Goal: Answer question/provide support: Share knowledge or assist other users

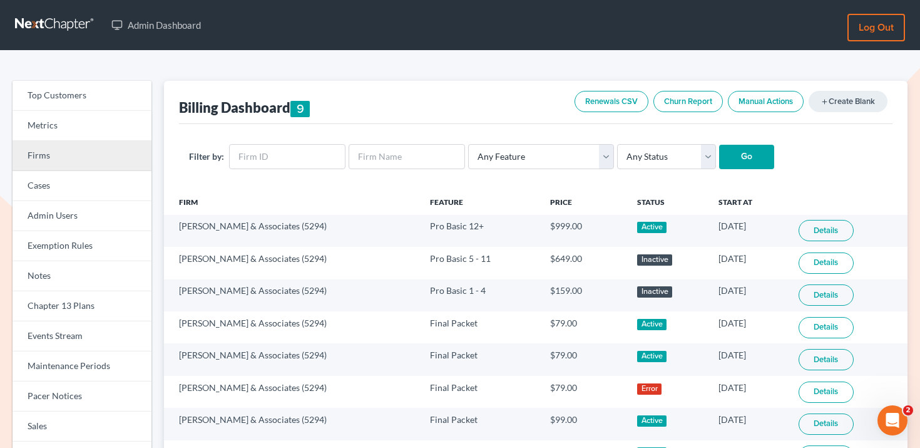
click at [81, 157] on link "Firms" at bounding box center [82, 156] width 139 height 30
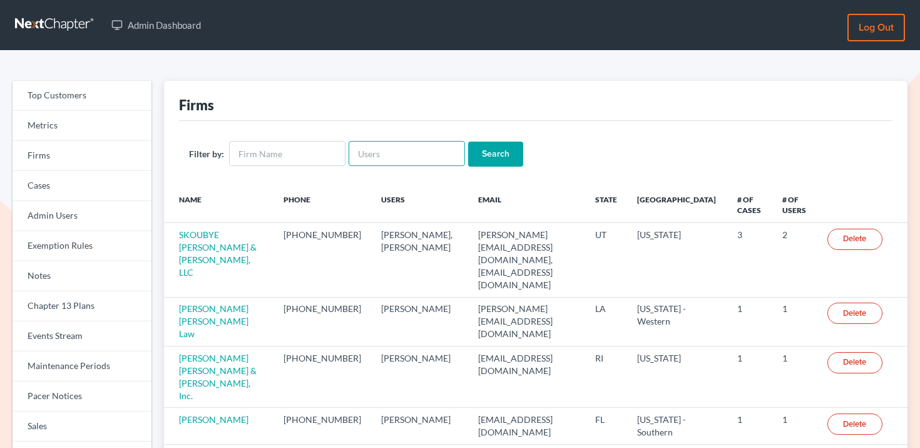
click at [399, 155] on input "text" at bounding box center [407, 153] width 116 height 25
paste input "[EMAIL_ADDRESS][DOMAIN_NAME]"
type input "[EMAIL_ADDRESS][DOMAIN_NAME]"
click at [493, 154] on input "Search" at bounding box center [495, 153] width 55 height 25
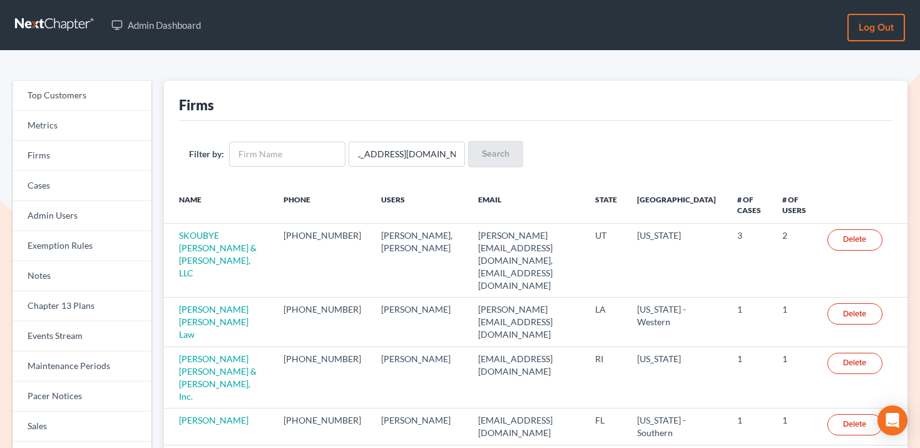
scroll to position [0, 0]
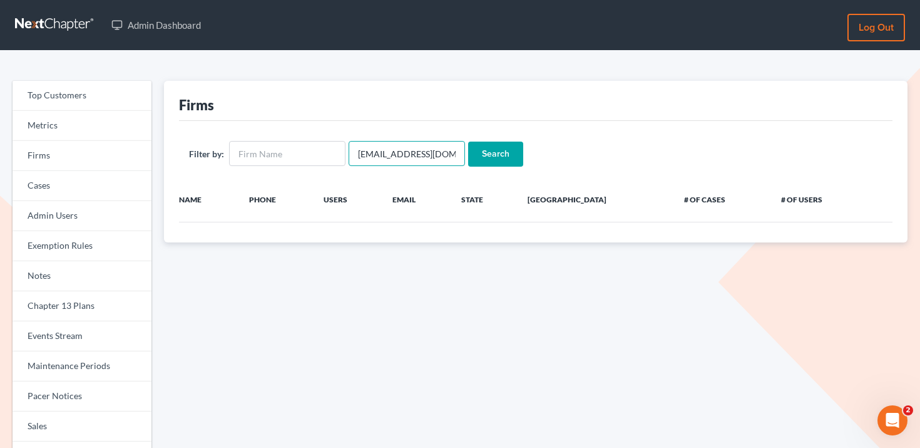
click at [440, 149] on input "taylorparalegalsvcs@gmail.com" at bounding box center [407, 153] width 116 height 25
click at [440, 149] on input "[EMAIL_ADDRESS][DOMAIN_NAME]" at bounding box center [407, 153] width 116 height 25
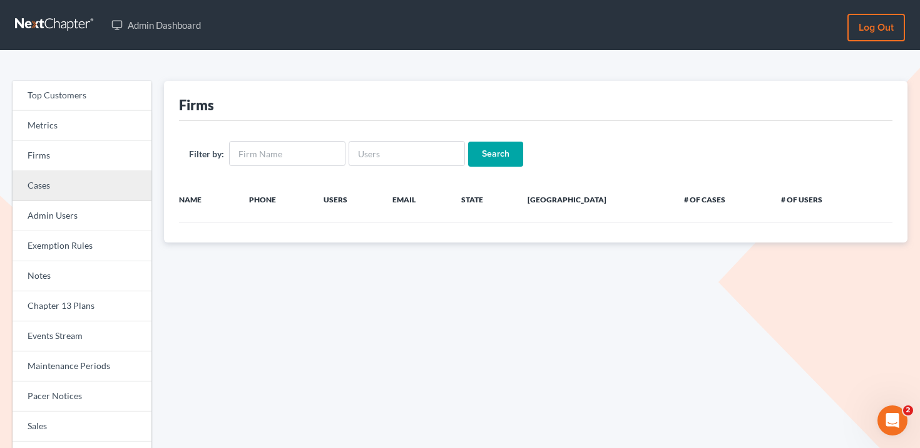
click at [73, 197] on link "Cases" at bounding box center [82, 186] width 139 height 30
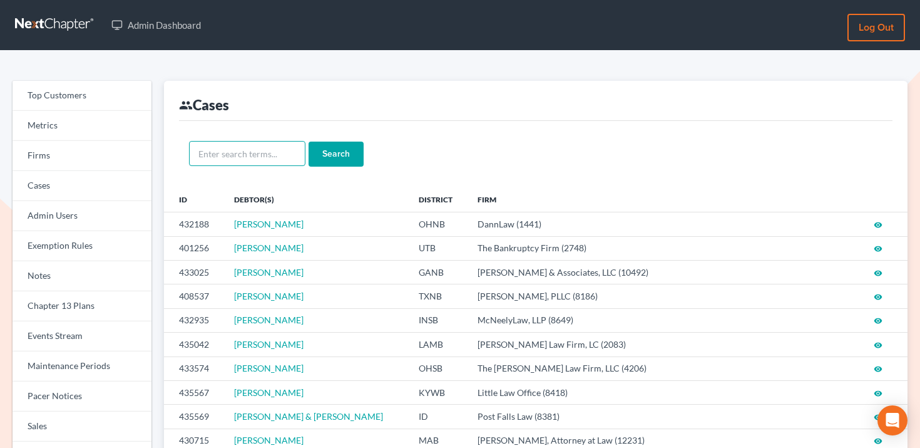
click at [262, 155] on input "text" at bounding box center [247, 153] width 116 height 25
paste input "Kelli & Erik Lindborg"
type input "Kelli & Erik Lindborg"
click at [317, 153] on input "Search" at bounding box center [336, 153] width 55 height 25
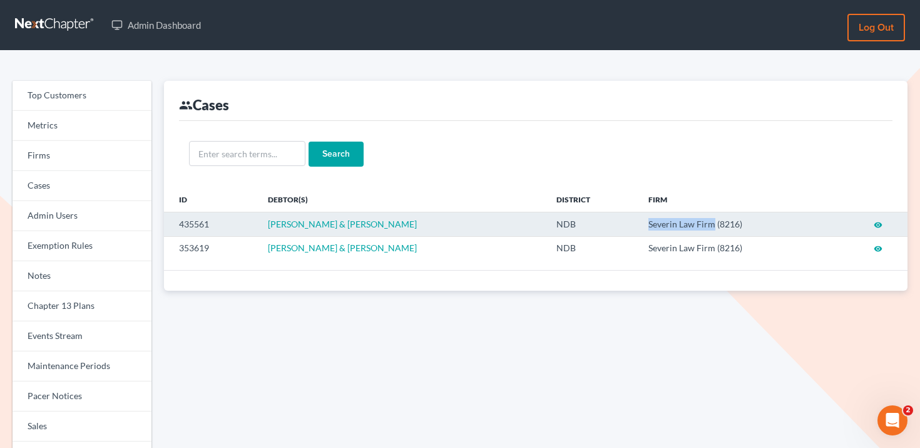
drag, startPoint x: 623, startPoint y: 222, endPoint x: 691, endPoint y: 220, distance: 68.3
click at [691, 220] on td "Severin Law Firm (8216)" at bounding box center [735, 224] width 195 height 24
copy td "Severin Law Firm"
click at [707, 224] on td "Severin Law Firm (8216)" at bounding box center [735, 224] width 195 height 24
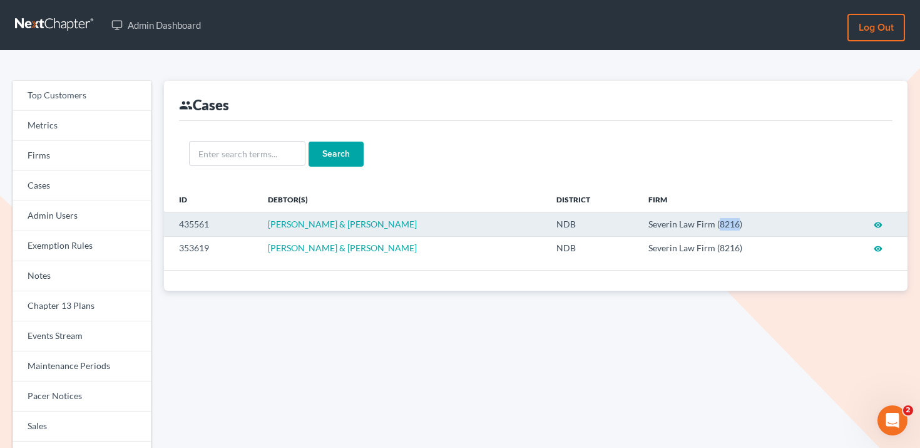
copy td "8216"
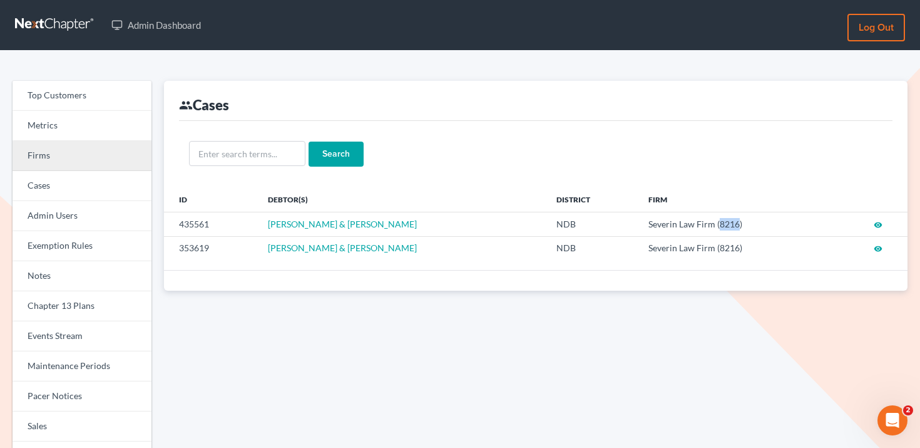
click at [110, 161] on link "Firms" at bounding box center [82, 156] width 139 height 30
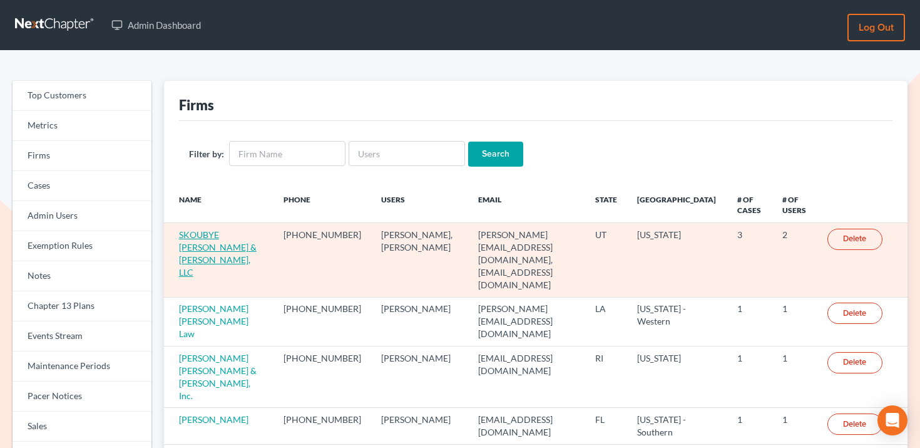
click at [210, 238] on link "SKOUBYE [PERSON_NAME] & [PERSON_NAME], LLC" at bounding box center [218, 253] width 78 height 48
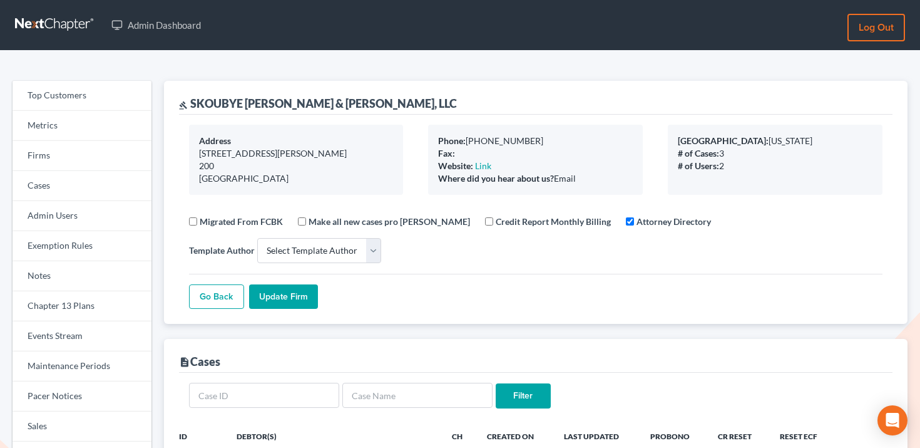
select select
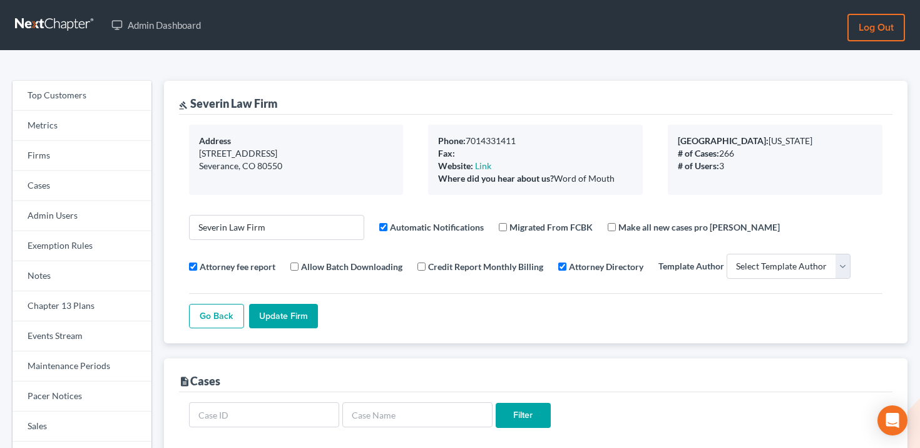
select select
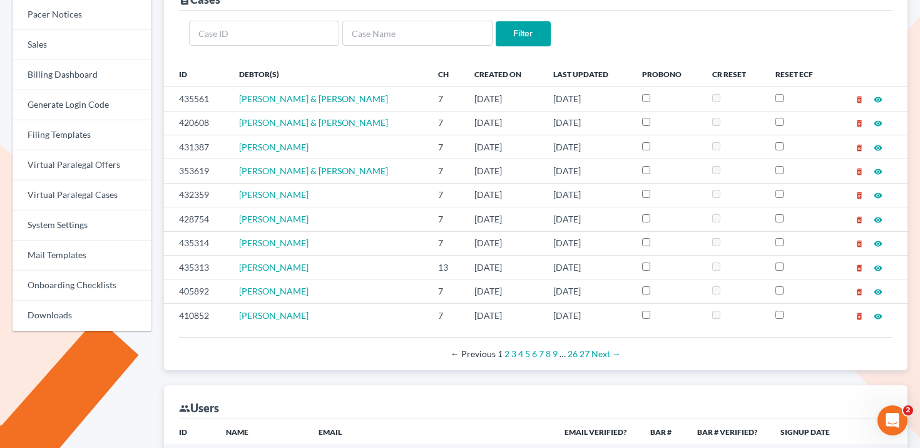
scroll to position [386, 0]
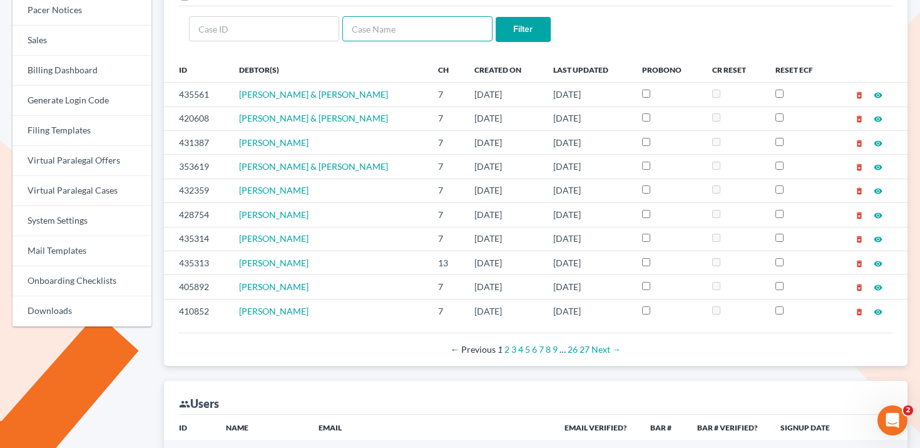
click at [382, 31] on input "text" at bounding box center [417, 28] width 150 height 25
type input "[PERSON_NAME]"
click at [496, 17] on input "Filter" at bounding box center [523, 29] width 55 height 25
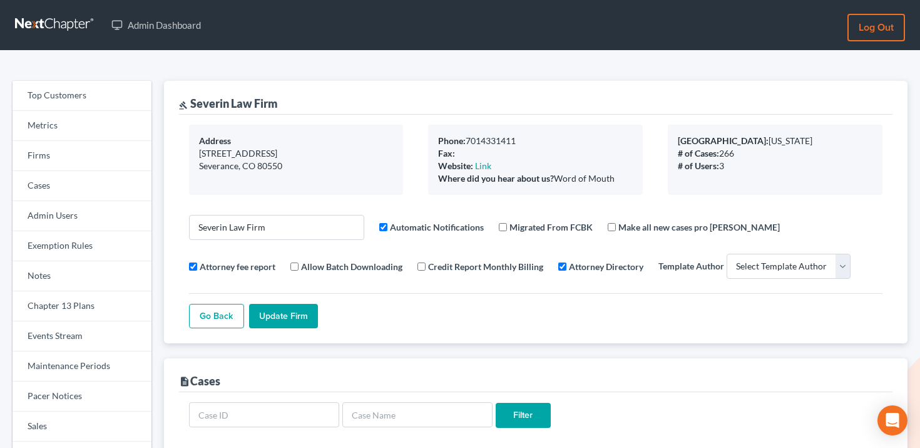
select select
click at [91, 156] on link "Firms" at bounding box center [82, 156] width 139 height 30
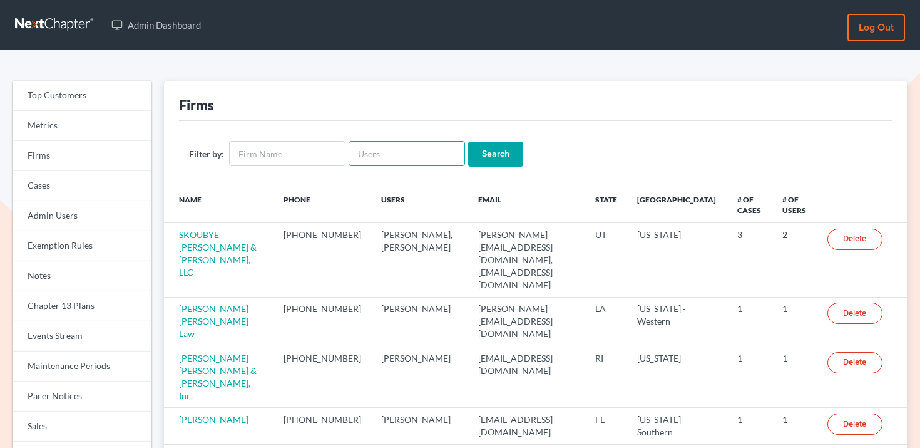
click at [383, 156] on input "text" at bounding box center [407, 153] width 116 height 25
paste input "Tiffany@turnerlawfirmpllc.com"
type input "Tiffany@turnerlawfirmpllc.com"
click at [480, 158] on input "Search" at bounding box center [495, 153] width 55 height 25
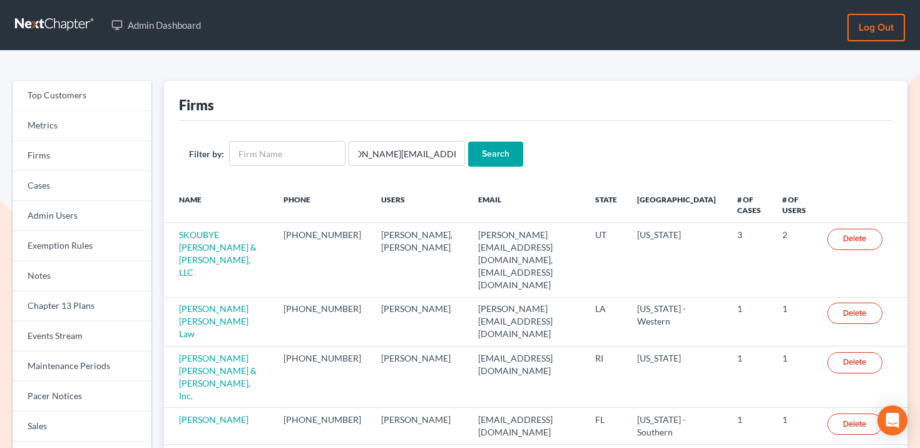
scroll to position [0, 0]
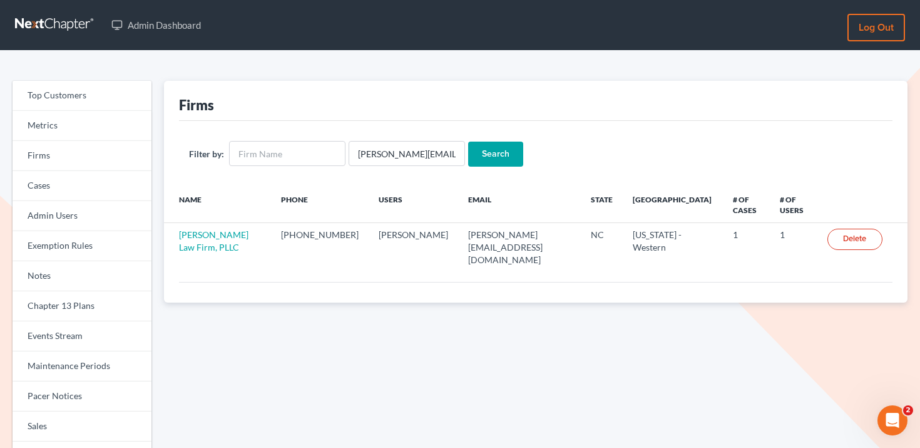
scroll to position [1, 0]
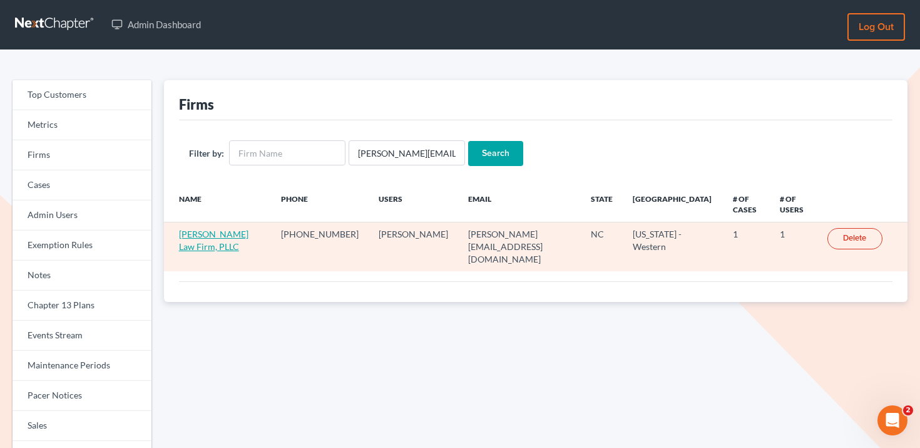
click at [212, 236] on link "[PERSON_NAME] Law Firm, PLLC" at bounding box center [213, 239] width 69 height 23
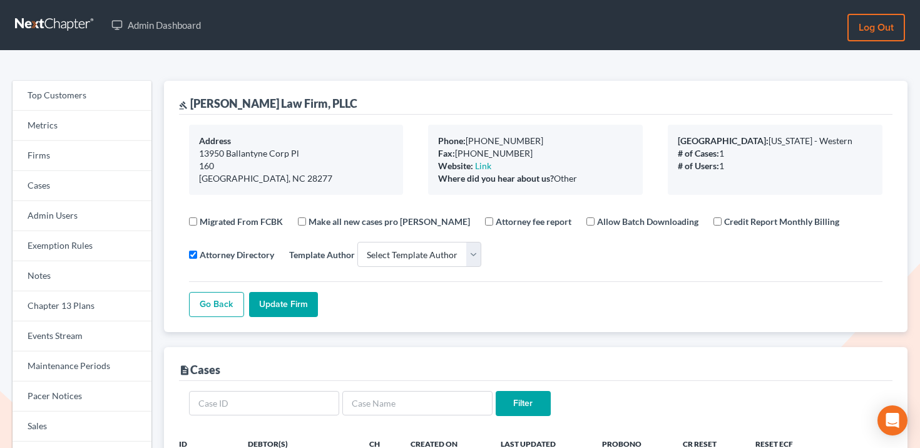
select select
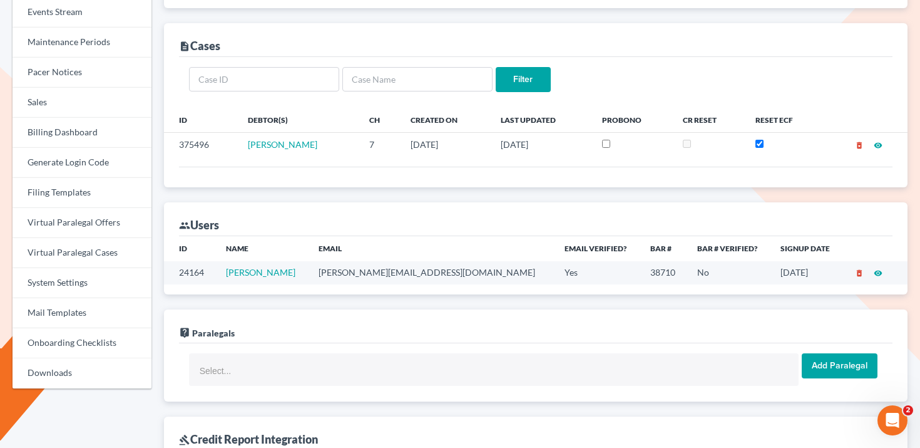
scroll to position [325, 0]
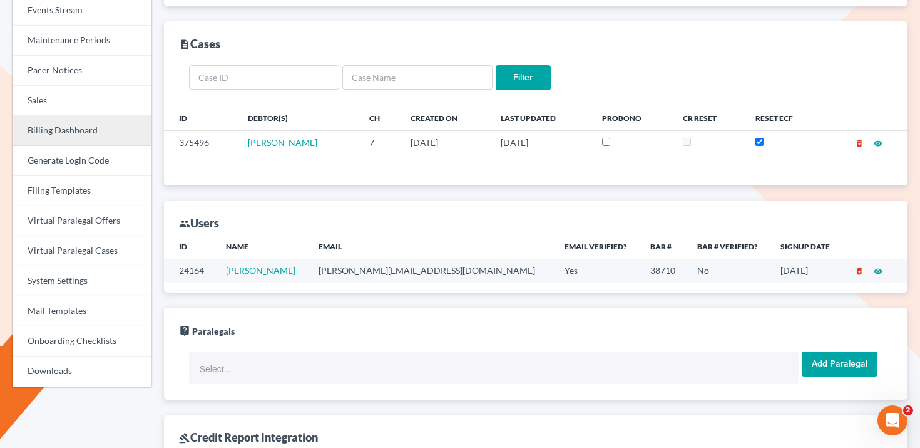
click at [73, 129] on link "Billing Dashboard" at bounding box center [82, 131] width 139 height 30
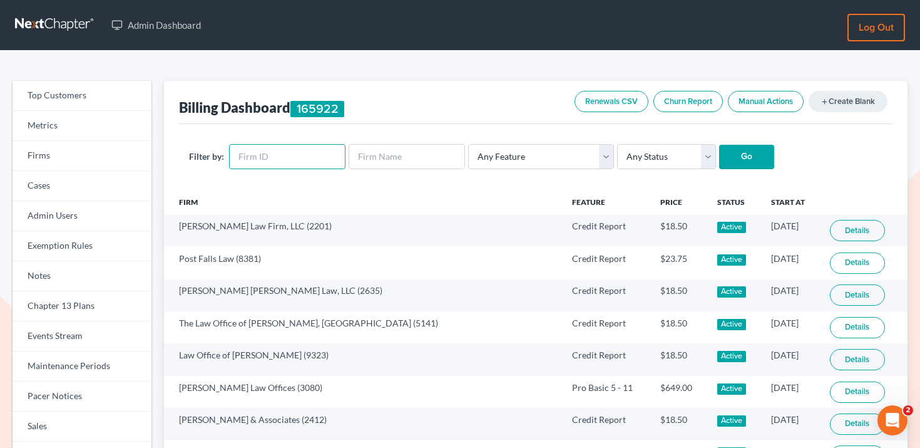
click at [304, 147] on input "text" at bounding box center [287, 156] width 116 height 25
paste input "11634"
type input "11634"
click at [747, 156] on input "Go" at bounding box center [746, 157] width 55 height 25
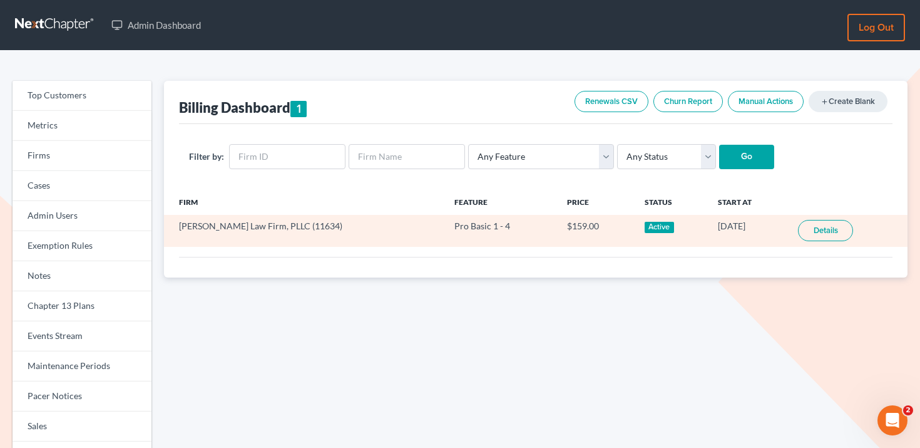
click at [801, 229] on link "Details" at bounding box center [825, 230] width 55 height 21
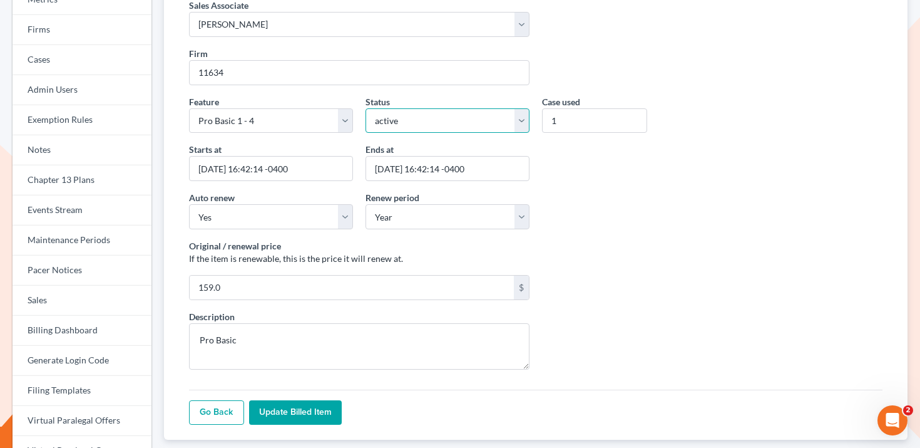
click at [445, 123] on select "active inactive pending expired error pending_charges" at bounding box center [448, 120] width 164 height 25
click at [211, 407] on link "Go Back" at bounding box center [216, 412] width 55 height 25
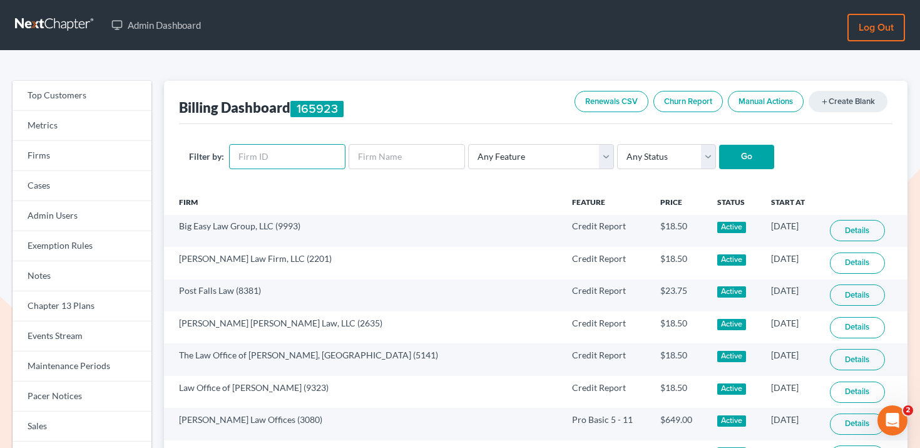
click at [292, 156] on input "text" at bounding box center [287, 156] width 116 height 25
paste input "11634"
type input "11634"
click at [640, 160] on select "Any Status Active Inactive Pending Expired Error Pending Charges" at bounding box center [666, 156] width 99 height 25
click at [617, 144] on select "Any Status Active Inactive Pending Expired Error Pending Charges" at bounding box center [666, 156] width 99 height 25
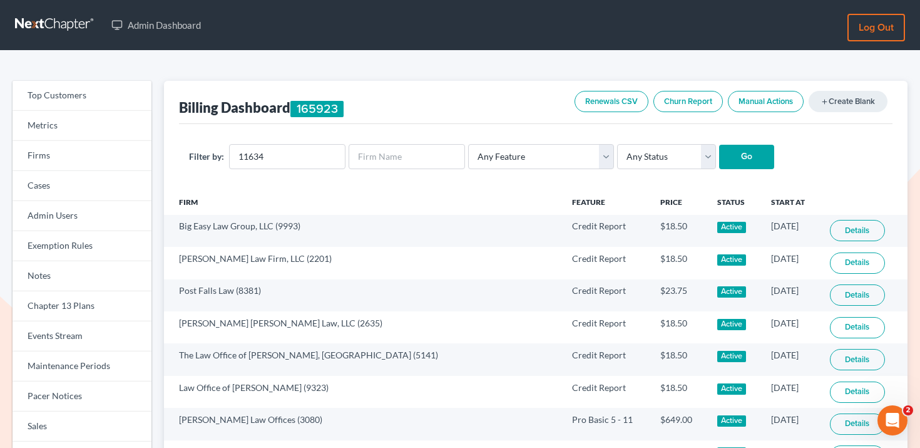
click at [731, 150] on input "Go" at bounding box center [746, 157] width 55 height 25
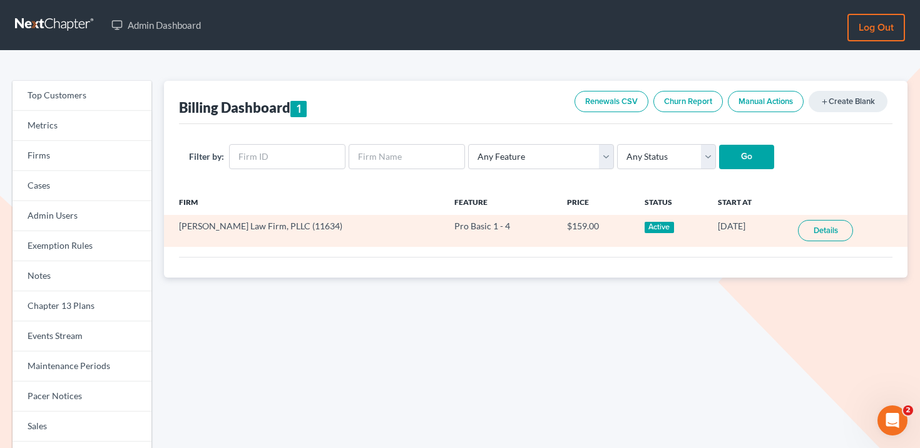
click at [827, 230] on link "Details" at bounding box center [825, 230] width 55 height 21
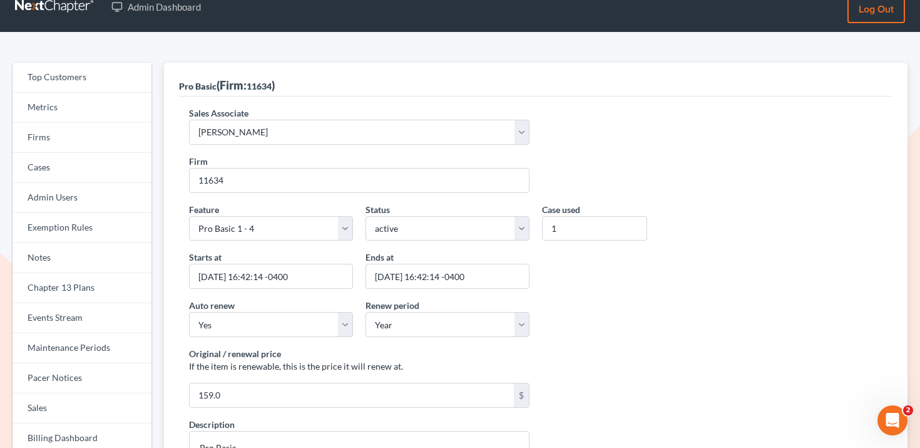
scroll to position [19, 0]
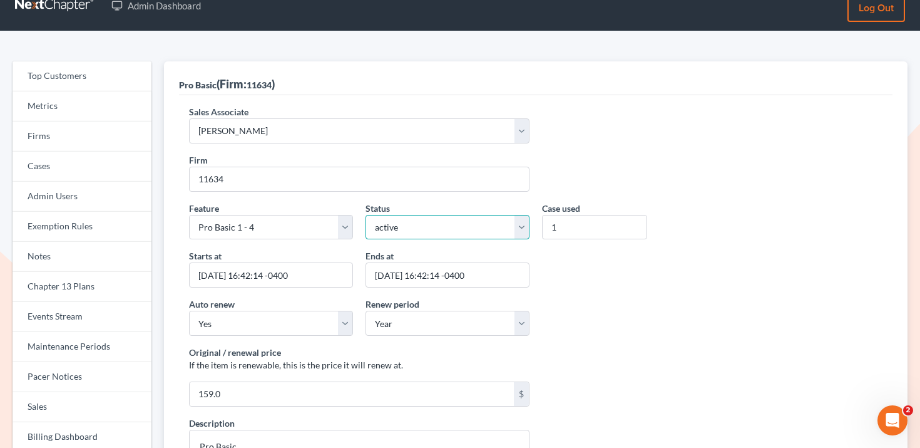
click at [471, 220] on select "active inactive pending expired error pending_charges" at bounding box center [448, 227] width 164 height 25
select select "expired"
click at [366, 215] on select "active inactive pending expired error pending_charges" at bounding box center [448, 227] width 164 height 25
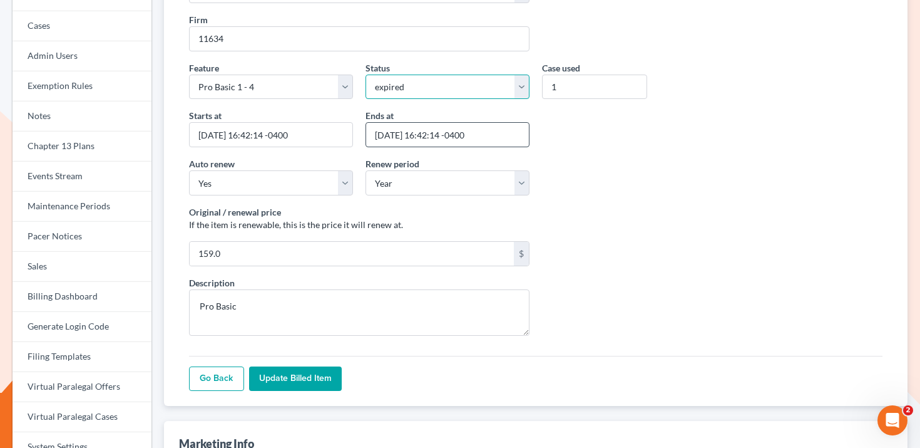
scroll to position [161, 0]
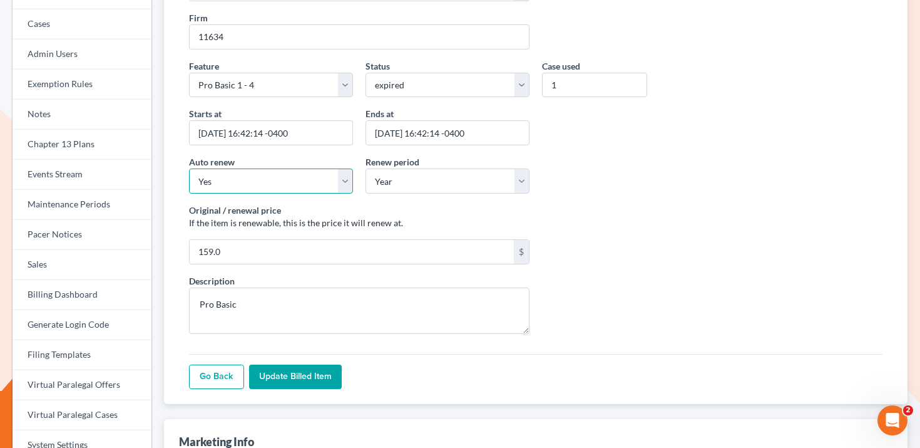
click at [272, 180] on select "Yes No" at bounding box center [271, 180] width 164 height 25
select select "false"
click at [189, 168] on select "Yes No" at bounding box center [271, 180] width 164 height 25
click at [309, 381] on input "Update Billed item" at bounding box center [295, 376] width 93 height 25
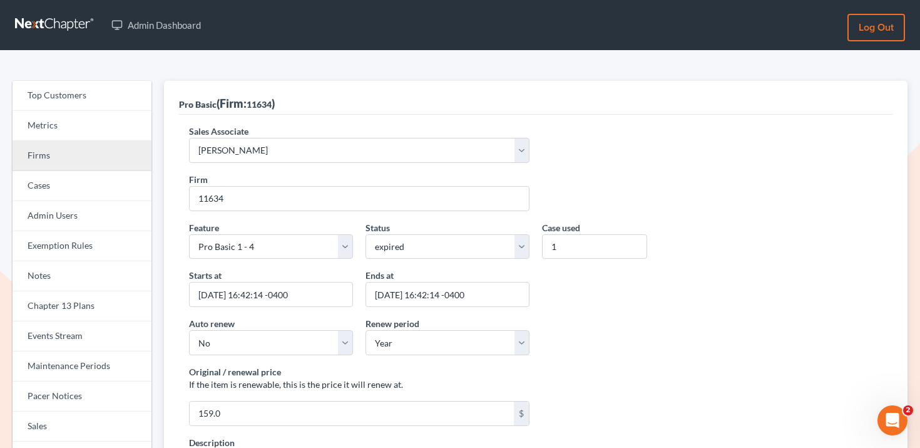
click at [79, 160] on link "Firms" at bounding box center [82, 156] width 139 height 30
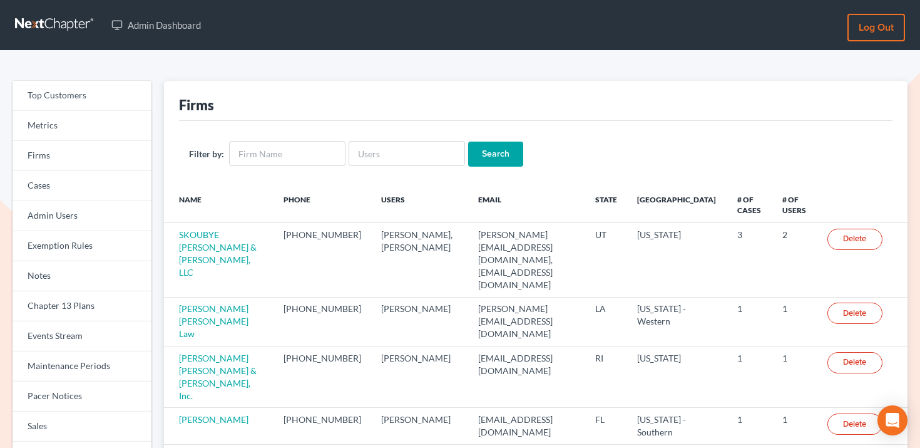
click at [384, 138] on div "Filter by: Search" at bounding box center [536, 154] width 714 height 66
click at [384, 152] on input "text" at bounding box center [407, 153] width 116 height 25
paste input "taylorparalegalsvcs@gmail.com"
type input "taylorparalegalsvcs@gmail.com"
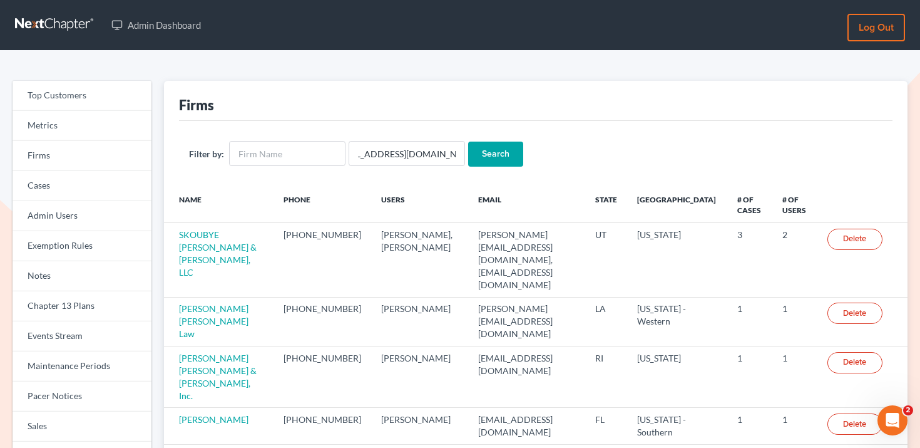
click at [490, 151] on input "Search" at bounding box center [495, 153] width 55 height 25
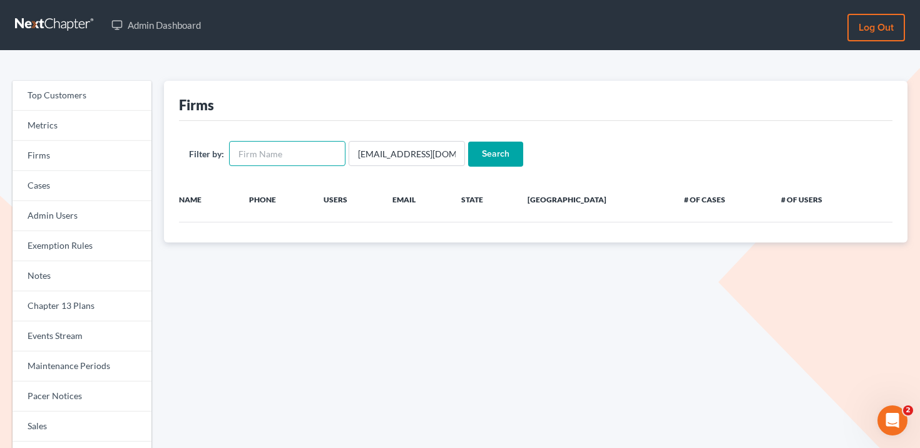
click at [269, 151] on input "text" at bounding box center [287, 153] width 116 height 25
paste input "Severin Law Firm"
type input "Severin Law Firm"
click at [402, 150] on input "[EMAIL_ADDRESS][DOMAIN_NAME]" at bounding box center [407, 153] width 116 height 25
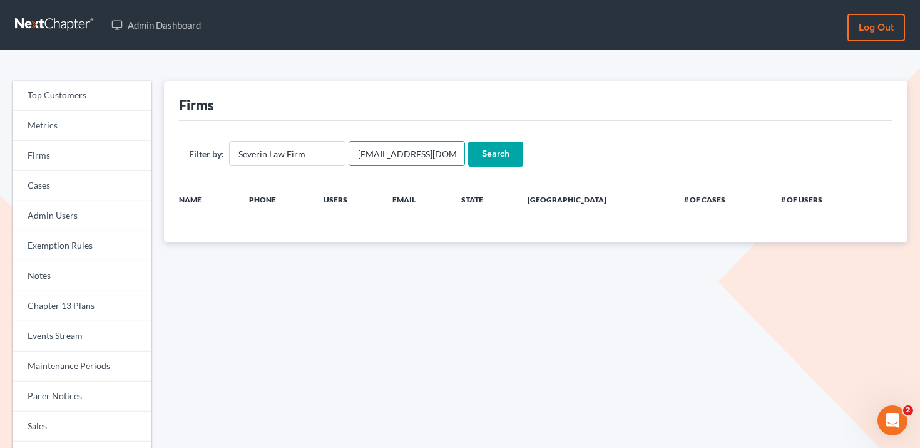
click at [402, 150] on input "[EMAIL_ADDRESS][DOMAIN_NAME]" at bounding box center [407, 153] width 116 height 25
click at [468, 141] on input "Search" at bounding box center [495, 153] width 55 height 25
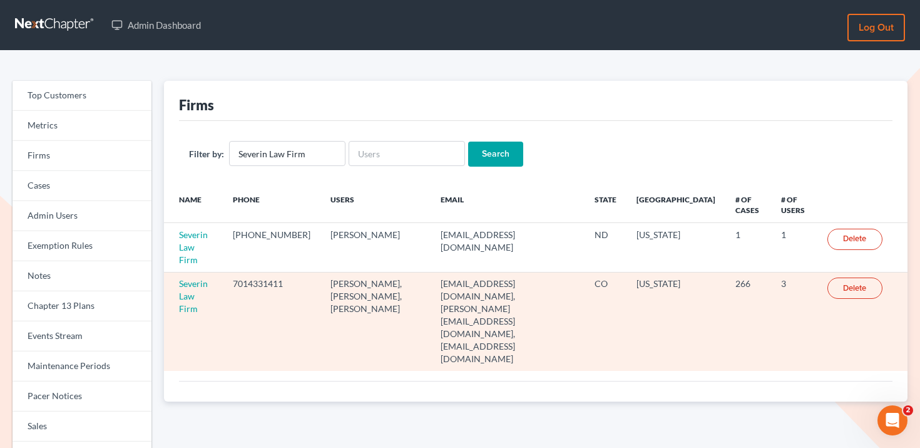
click at [193, 292] on td "Severin Law Firm" at bounding box center [193, 321] width 59 height 99
click at [198, 286] on link "Severin Law Firm" at bounding box center [193, 296] width 29 height 36
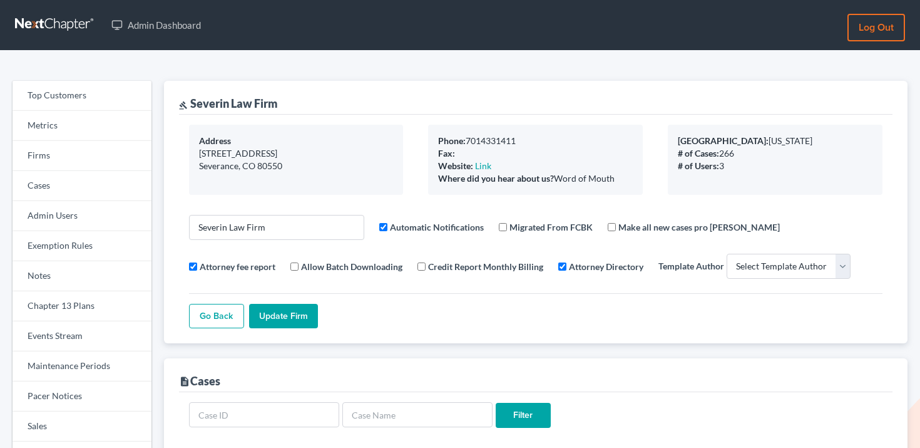
select select
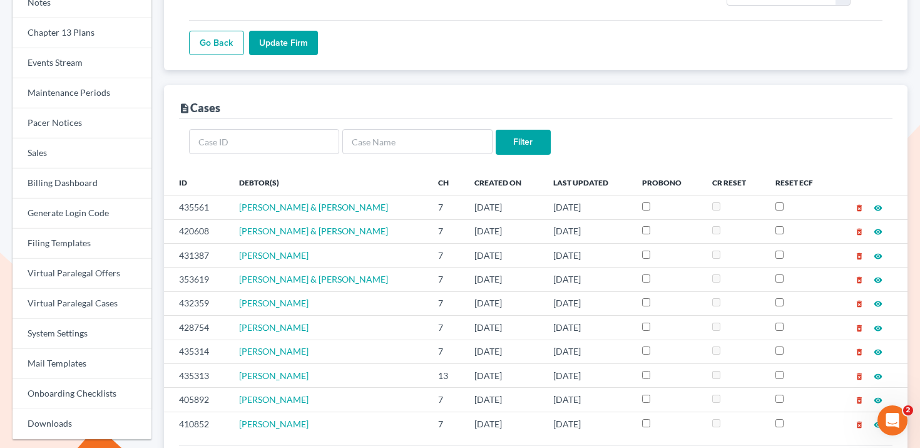
scroll to position [251, 0]
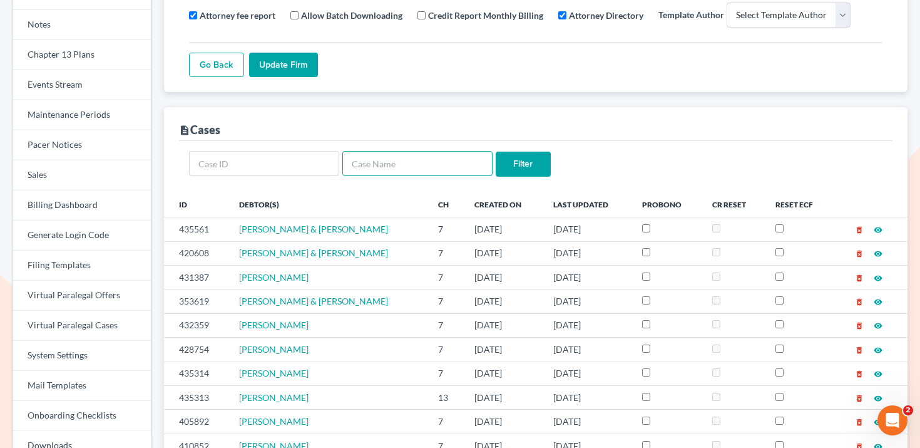
click at [439, 166] on input "text" at bounding box center [417, 163] width 150 height 25
type input "lindborg"
click at [517, 170] on input "Filter" at bounding box center [523, 163] width 55 height 25
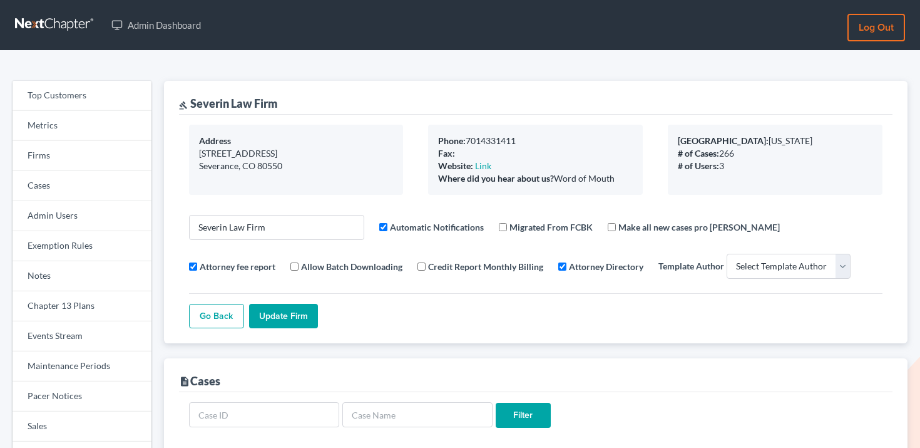
select select
click at [56, 158] on link "Firms" at bounding box center [82, 156] width 139 height 30
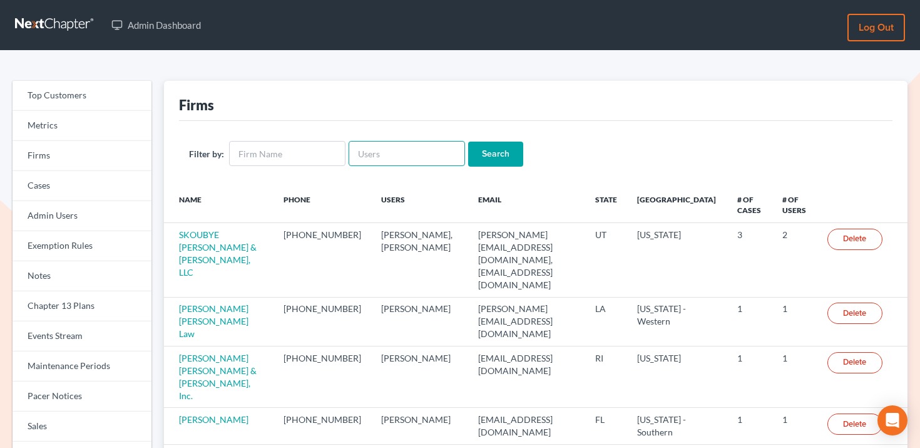
click at [400, 146] on input "text" at bounding box center [407, 153] width 116 height 25
type input "paralegals"
click at [115, 163] on link "Firms" at bounding box center [82, 156] width 139 height 30
click at [397, 152] on input "text" at bounding box center [407, 153] width 116 height 25
paste input "taylorparalegalsvcs@gmail.com"
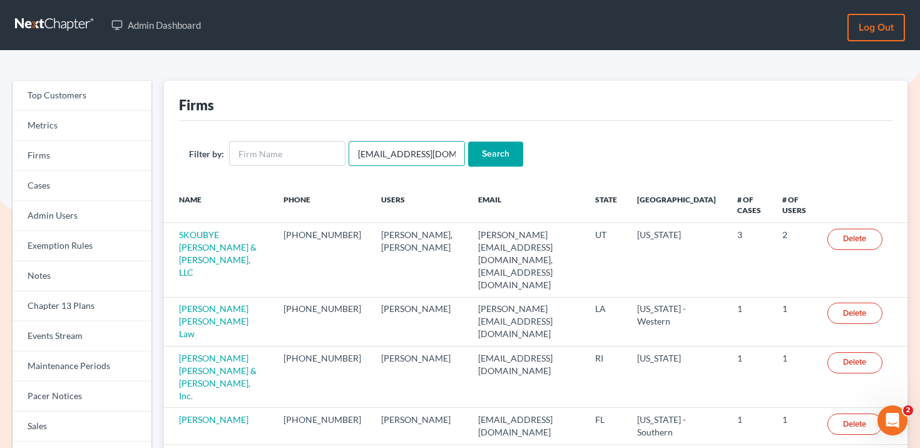
scroll to position [0, 26]
type input "taylorparalegalsvcs@gmail.com"
click at [493, 151] on input "Search" at bounding box center [495, 153] width 55 height 25
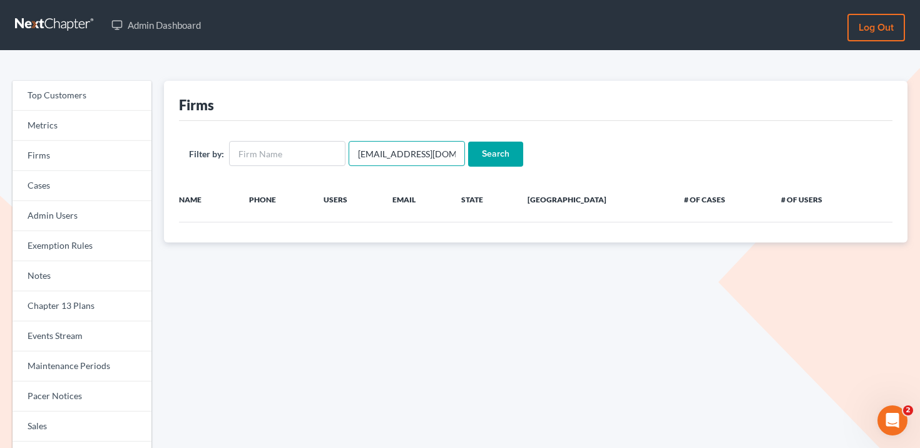
click at [397, 156] on input "taylorparalegalsvcs@gmail.com" at bounding box center [407, 153] width 116 height 25
click at [267, 151] on input "text" at bounding box center [287, 153] width 116 height 25
type input "Severin Law Firm"
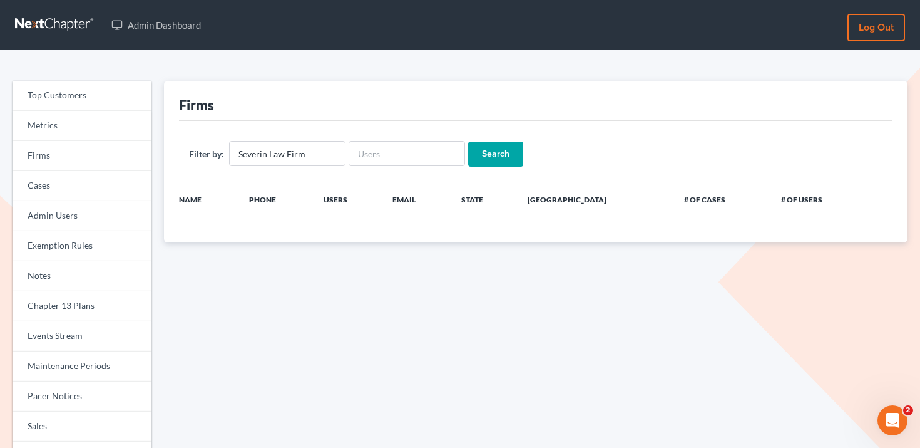
click at [499, 148] on input "Search" at bounding box center [495, 153] width 55 height 25
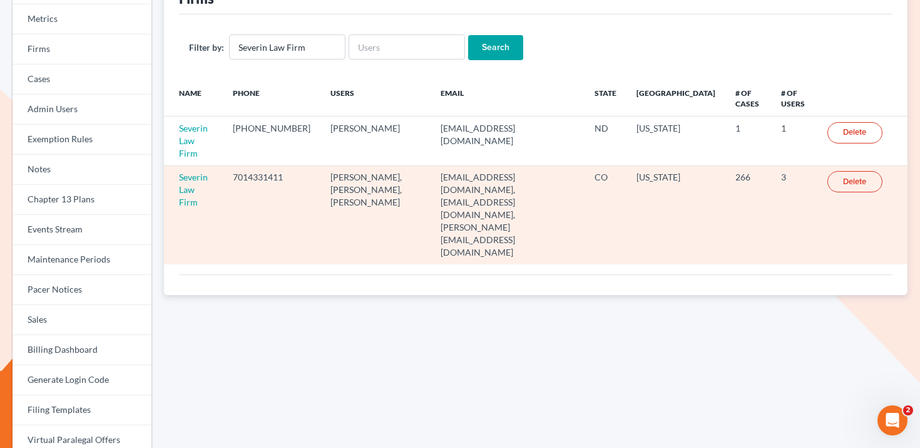
click at [185, 170] on td "Severin Law Firm" at bounding box center [193, 214] width 59 height 99
click at [190, 172] on link "Severin Law Firm" at bounding box center [193, 190] width 29 height 36
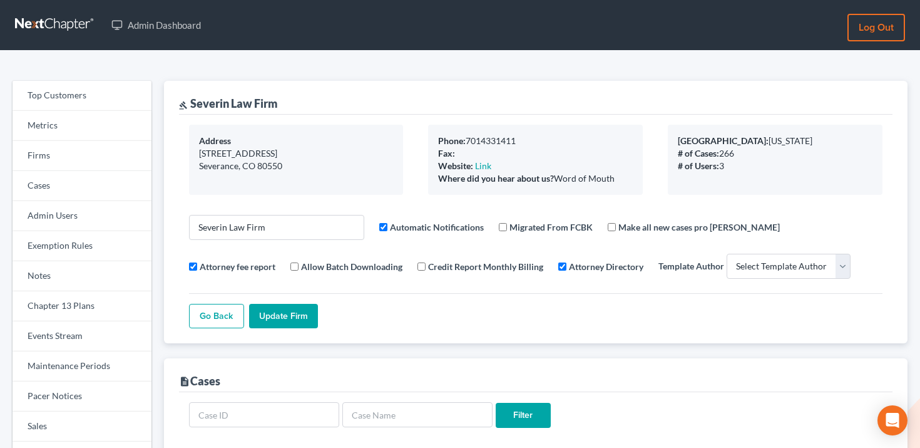
select select
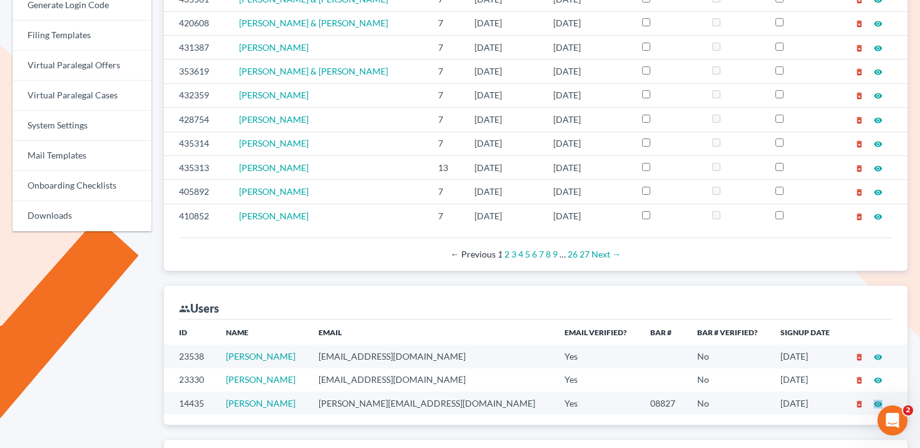
scroll to position [410, 0]
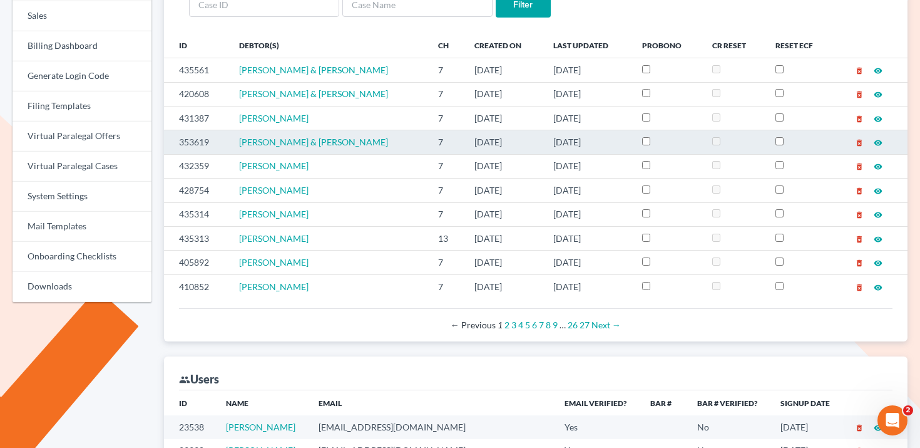
drag, startPoint x: 393, startPoint y: 146, endPoint x: 223, endPoint y: 139, distance: 170.4
click at [223, 139] on tr "353619 Kelli Lindborg & Erik Lindborg 7 03/28/2024 09/04/2025 delete_forever vi…" at bounding box center [536, 142] width 744 height 24
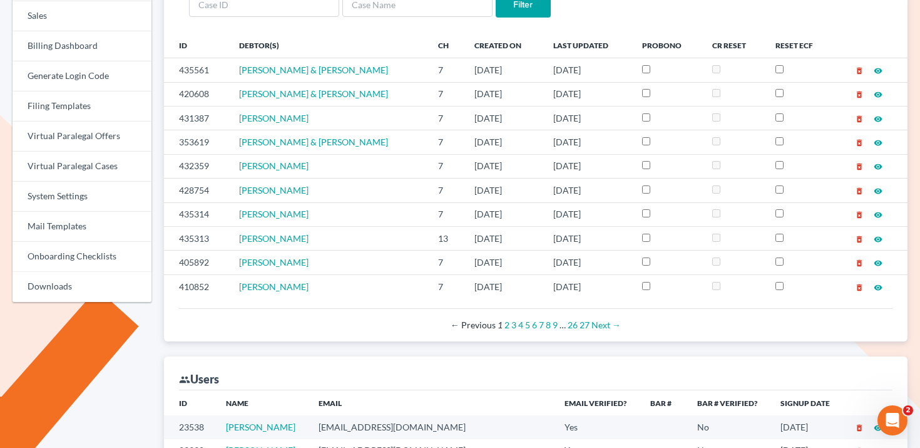
copy tr "Kelli Lindborg & Erik Lindborg"
click at [115, 48] on link "Billing Dashboard" at bounding box center [82, 46] width 139 height 30
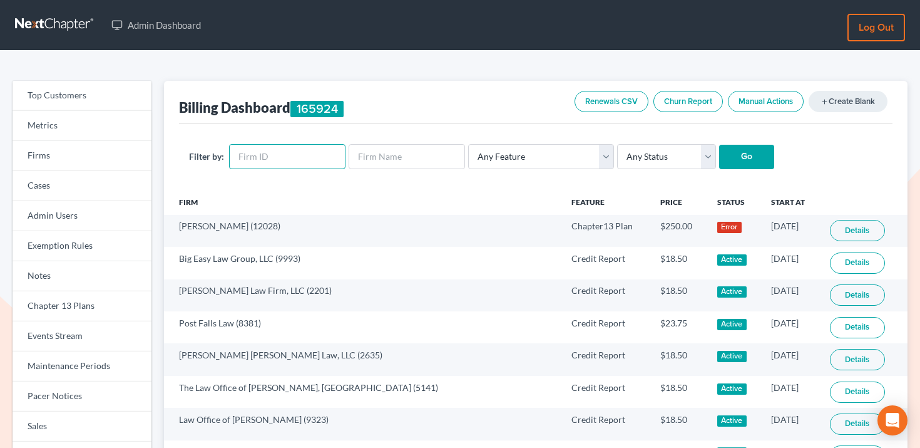
click at [284, 165] on input "text" at bounding box center [287, 156] width 116 height 25
paste input "8216"
type input "8216"
click at [726, 159] on input "Go" at bounding box center [746, 157] width 55 height 25
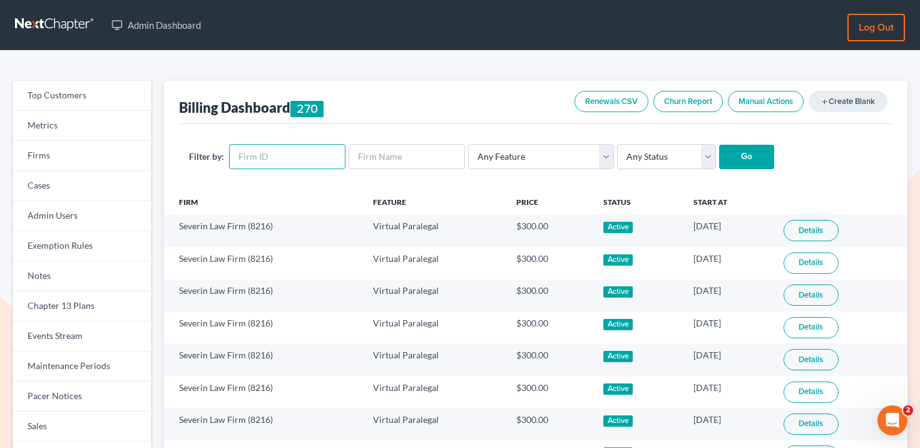
click at [267, 159] on input "text" at bounding box center [287, 156] width 116 height 25
paste input "8216"
type input "8216"
click at [627, 155] on select "Any Status Active Inactive Pending Expired Error Pending Charges" at bounding box center [666, 156] width 99 height 25
select select "active"
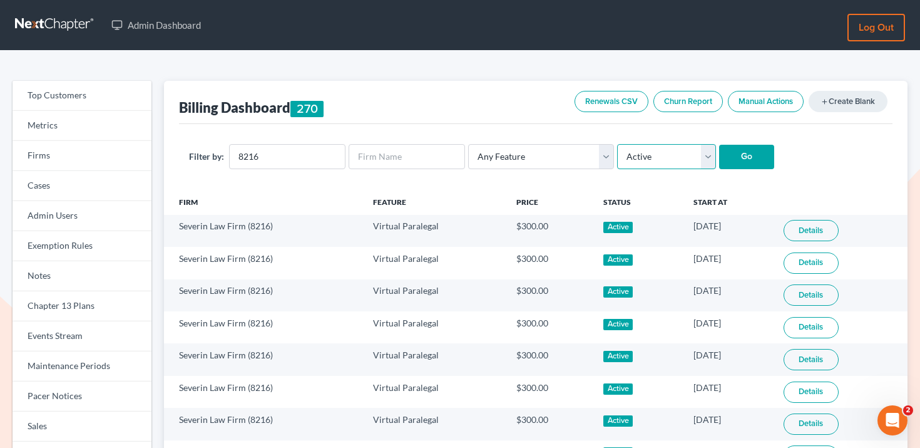
click at [617, 144] on select "Any Status Active Inactive Pending Expired Error Pending Charges" at bounding box center [666, 156] width 99 height 25
click at [723, 151] on input "Go" at bounding box center [746, 157] width 55 height 25
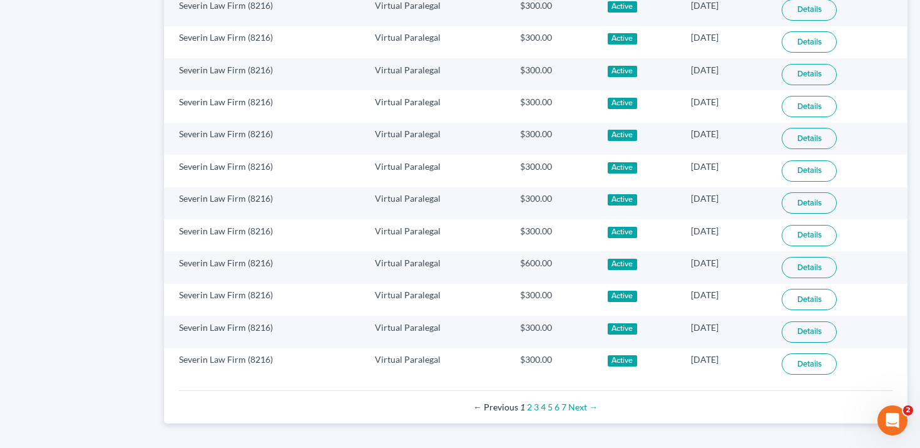
scroll to position [829, 0]
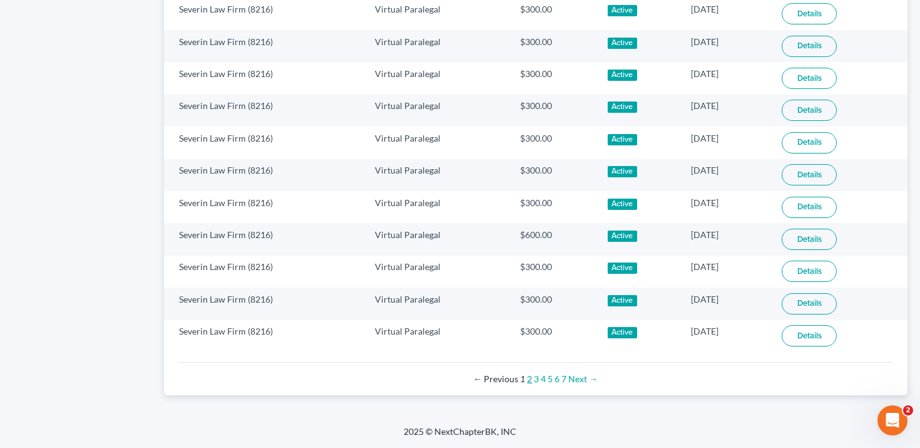
click at [529, 380] on link "2" at bounding box center [529, 378] width 5 height 11
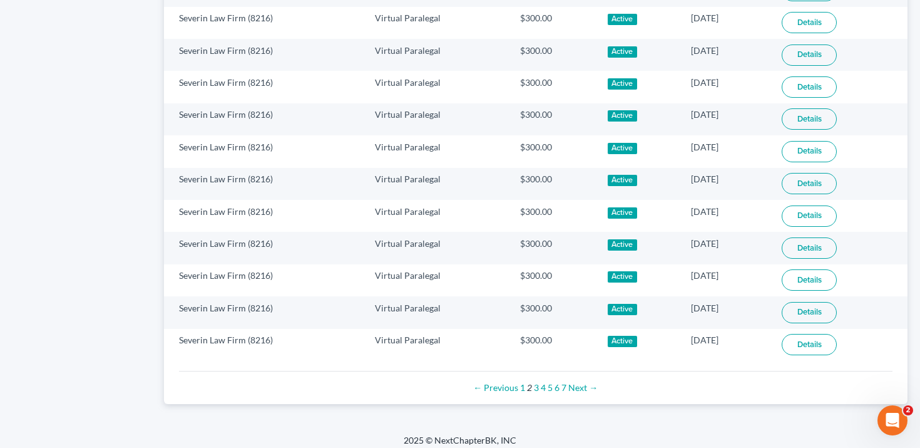
scroll to position [829, 0]
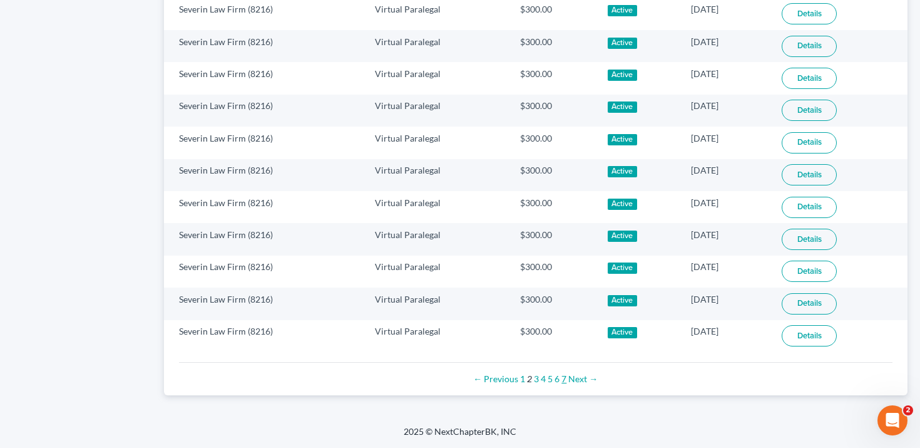
click at [565, 379] on link "7" at bounding box center [563, 378] width 5 height 11
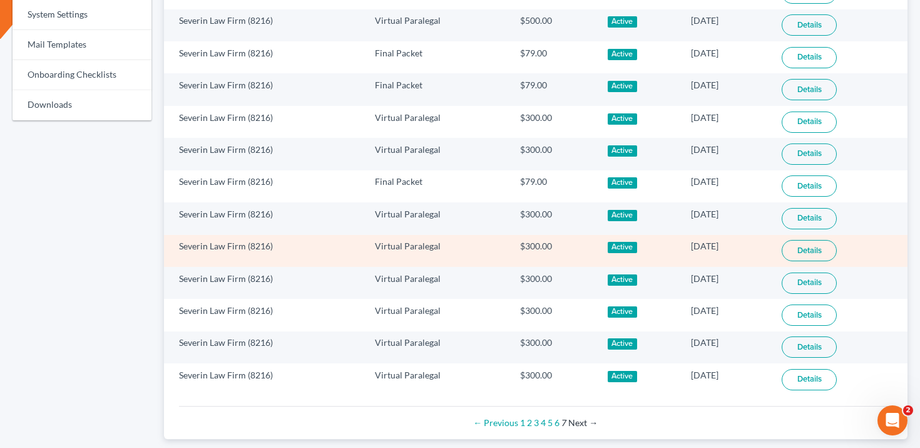
scroll to position [635, 0]
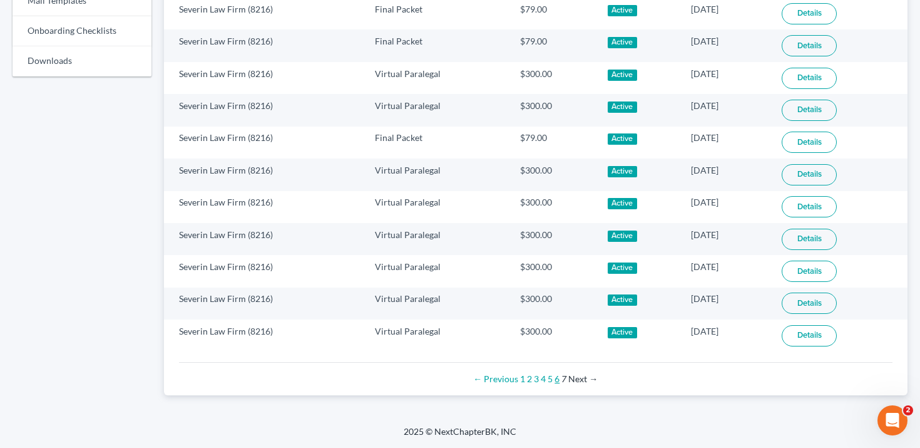
click at [557, 380] on link "6" at bounding box center [557, 378] width 5 height 11
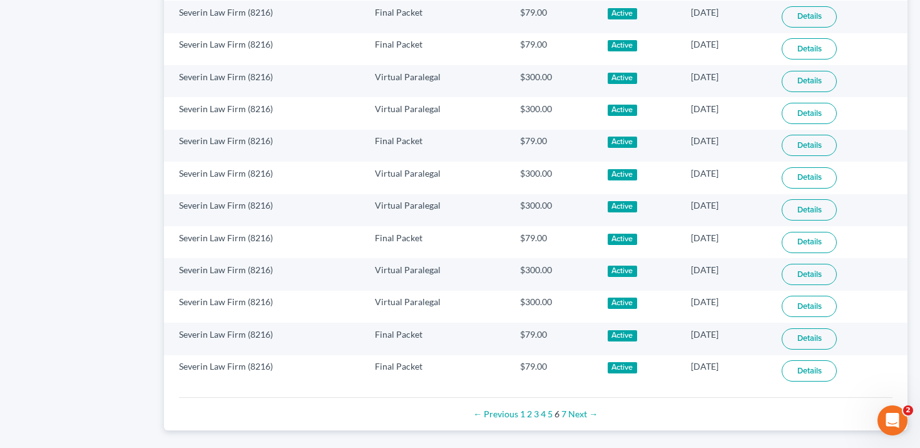
scroll to position [829, 0]
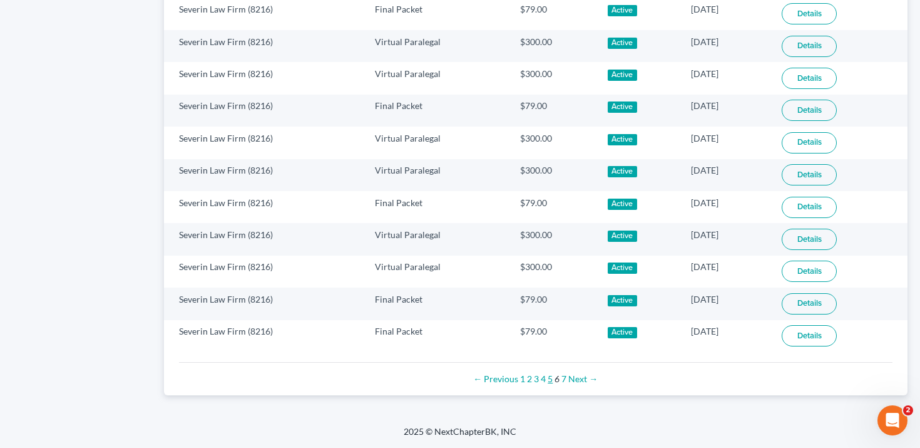
click at [550, 382] on link "5" at bounding box center [550, 378] width 5 height 11
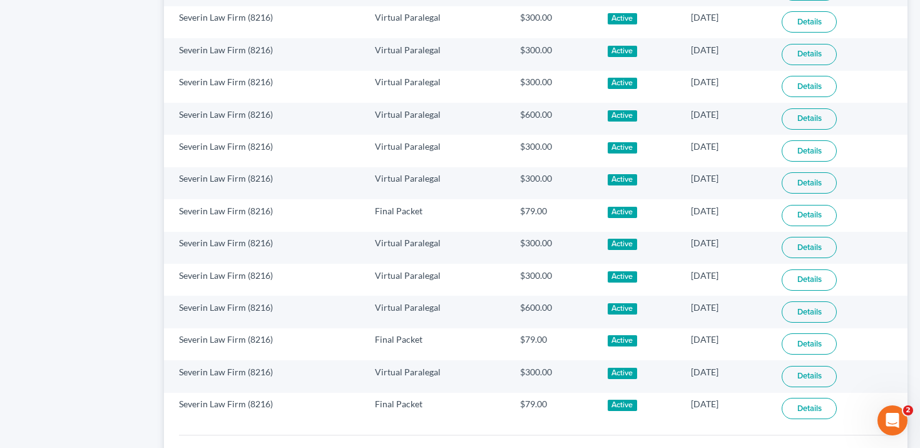
scroll to position [829, 0]
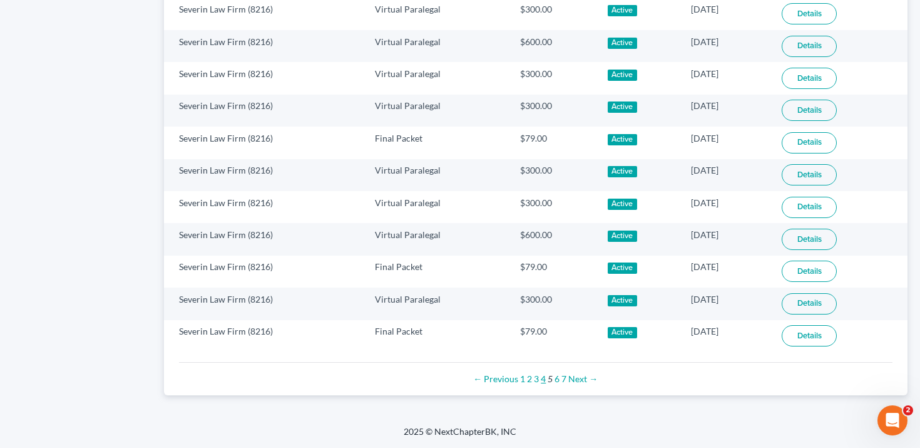
click at [541, 379] on link "4" at bounding box center [543, 378] width 5 height 11
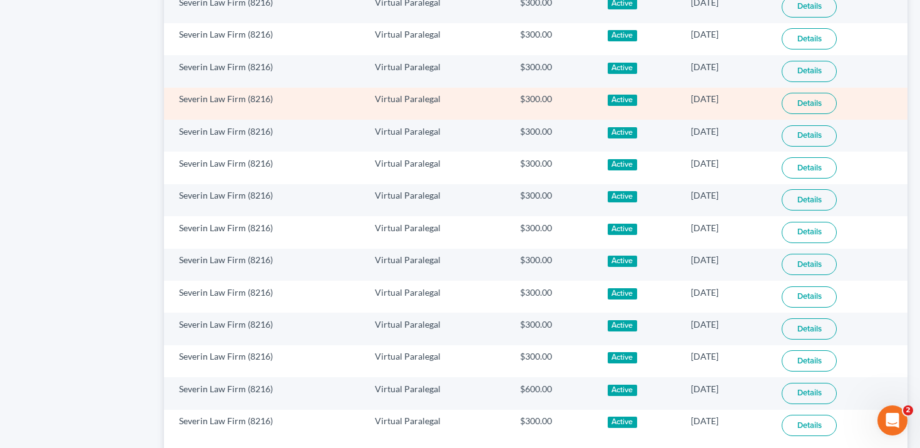
scroll to position [829, 0]
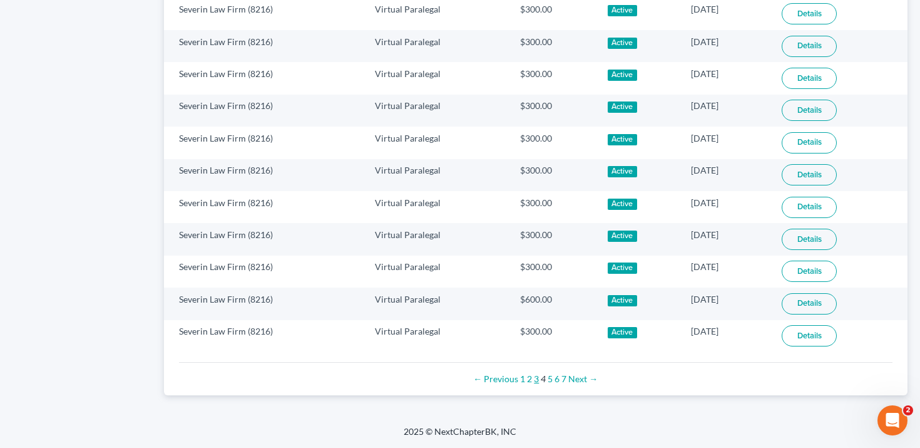
click at [536, 378] on link "3" at bounding box center [536, 378] width 5 height 11
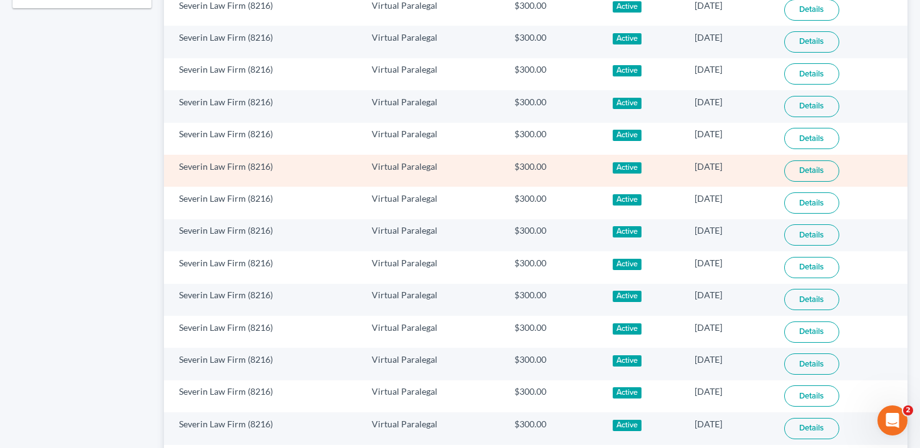
scroll to position [829, 0]
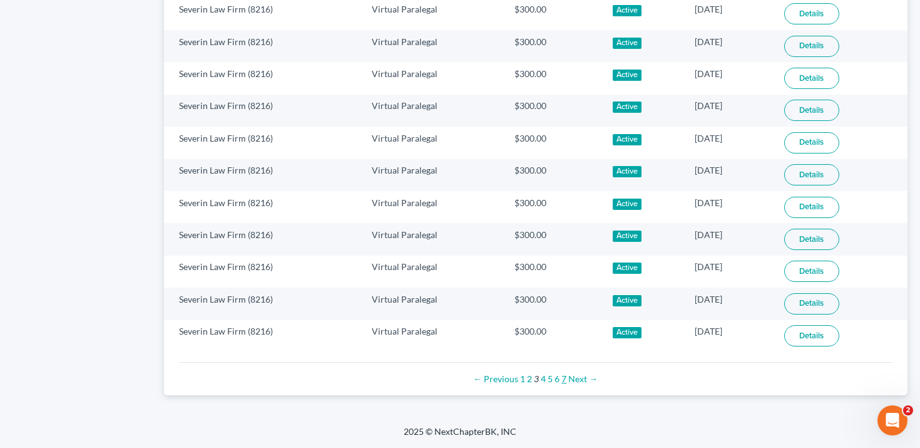
click at [561, 377] on link "7" at bounding box center [563, 378] width 5 height 11
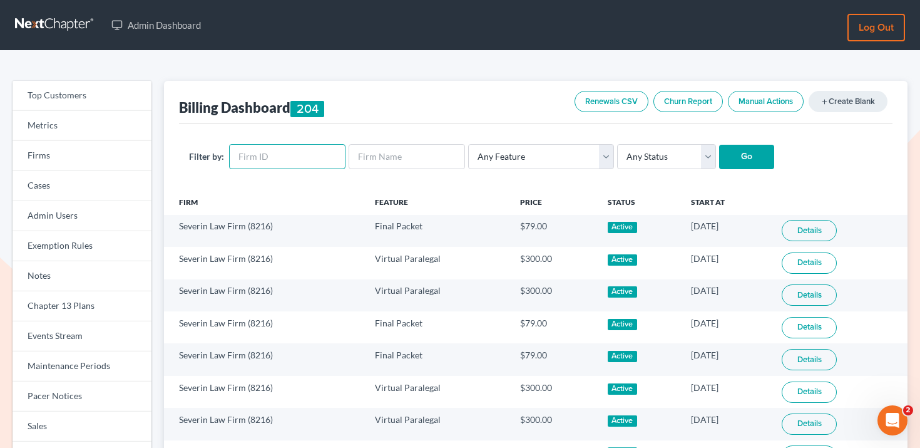
click at [264, 159] on input "text" at bounding box center [287, 156] width 116 height 25
paste input "8216"
type input "8216"
click at [550, 160] on select "Any Feature Start Plus Plan Pro Plus Plan Whoa Plan Credit Report Credit Report…" at bounding box center [541, 156] width 146 height 25
click at [623, 157] on select "Any Status Active Inactive Pending Expired Error Pending Charges" at bounding box center [666, 156] width 99 height 25
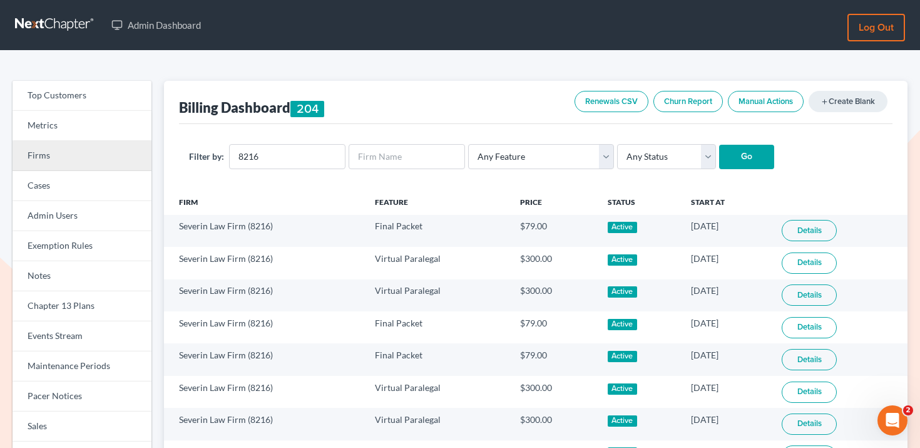
click at [125, 147] on link "Firms" at bounding box center [82, 156] width 139 height 30
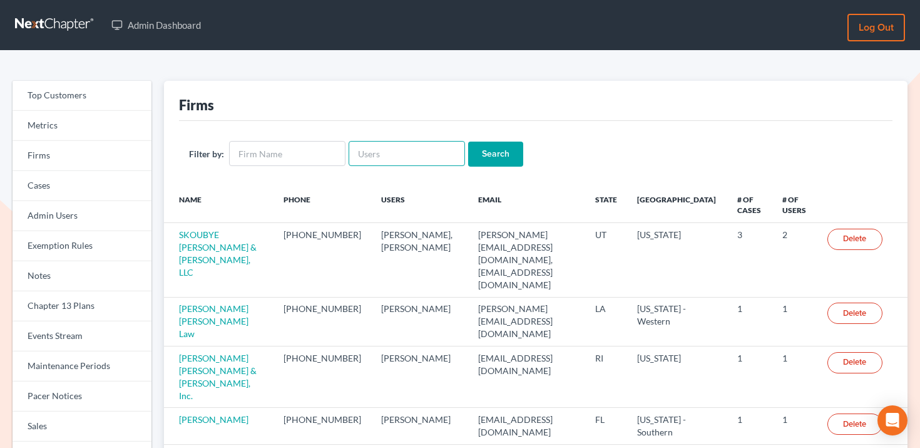
click at [369, 159] on input "text" at bounding box center [407, 153] width 116 height 25
paste input "[PERSON_NAME][EMAIL_ADDRESS][DOMAIN_NAME]"
type input "[PERSON_NAME][EMAIL_ADDRESS][DOMAIN_NAME]"
click at [479, 161] on input "Search" at bounding box center [495, 153] width 55 height 25
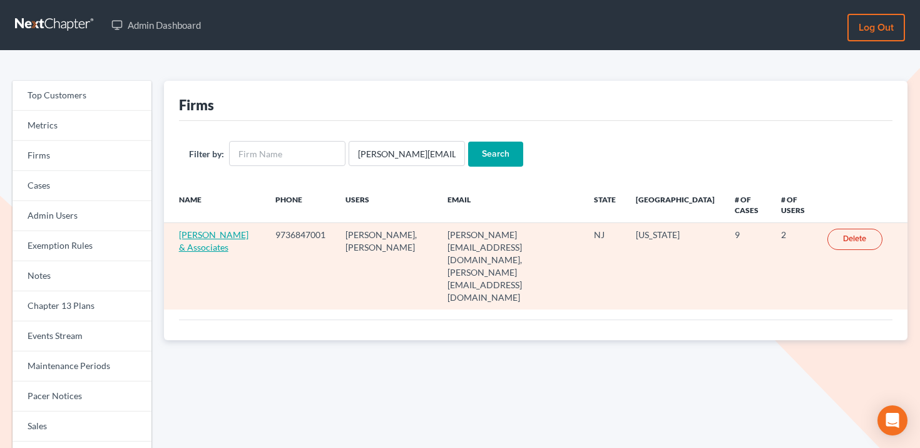
click at [218, 232] on link "[PERSON_NAME] & Associates" at bounding box center [213, 240] width 69 height 23
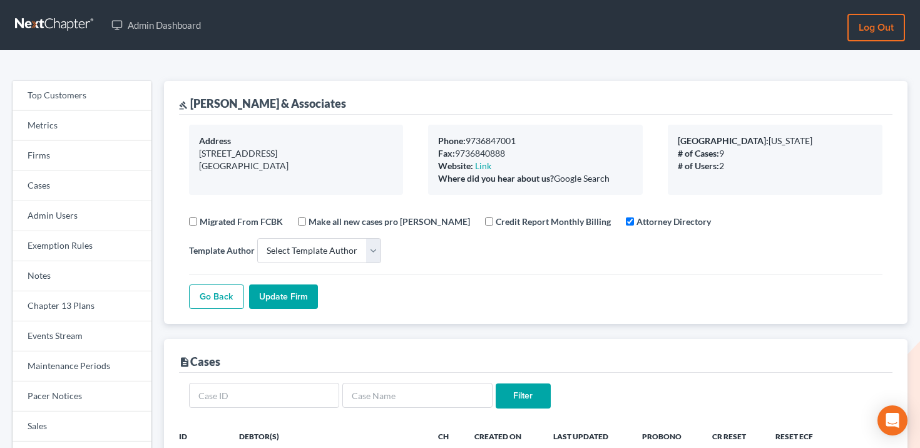
select select
click at [64, 324] on link "Events Stream" at bounding box center [82, 336] width 139 height 30
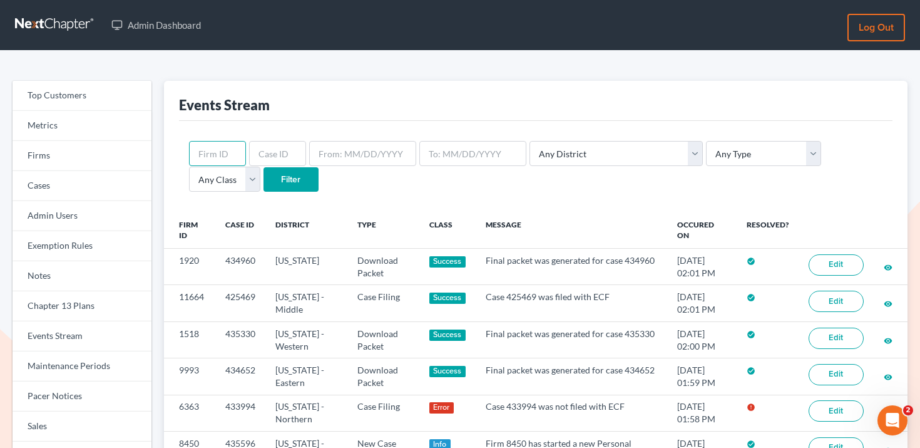
click at [221, 156] on input "text" at bounding box center [217, 153] width 57 height 25
paste input "7833"
type input "7833"
click at [264, 181] on input "Filter" at bounding box center [291, 179] width 55 height 25
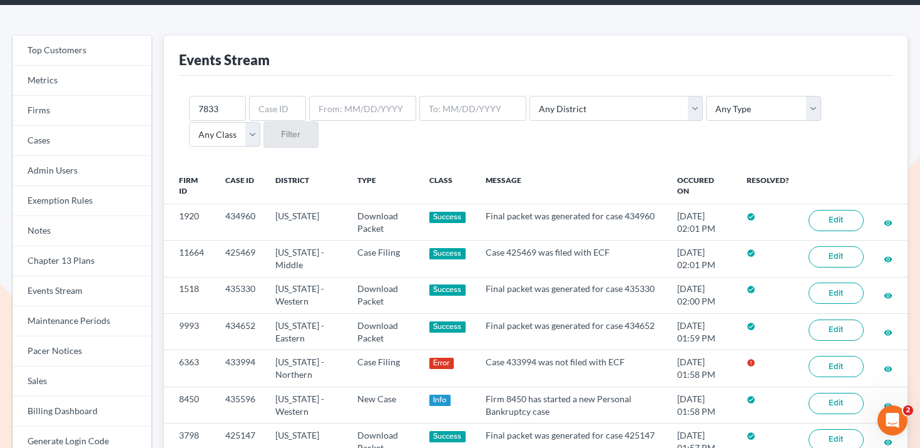
scroll to position [48, 0]
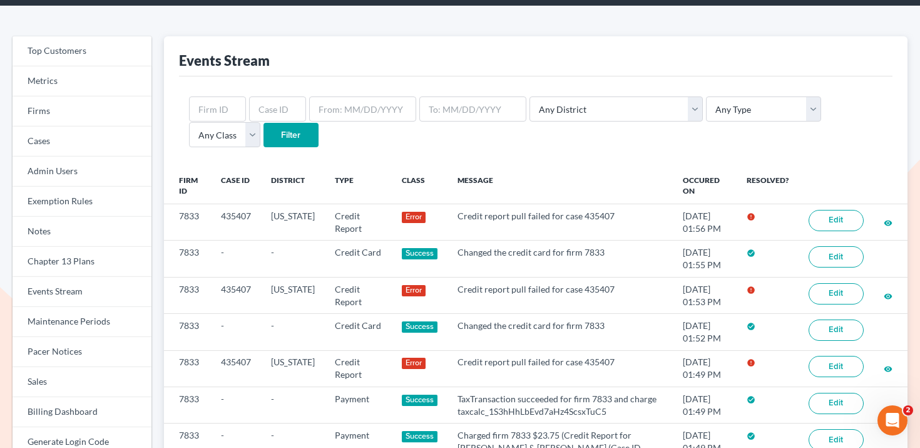
scroll to position [45, 0]
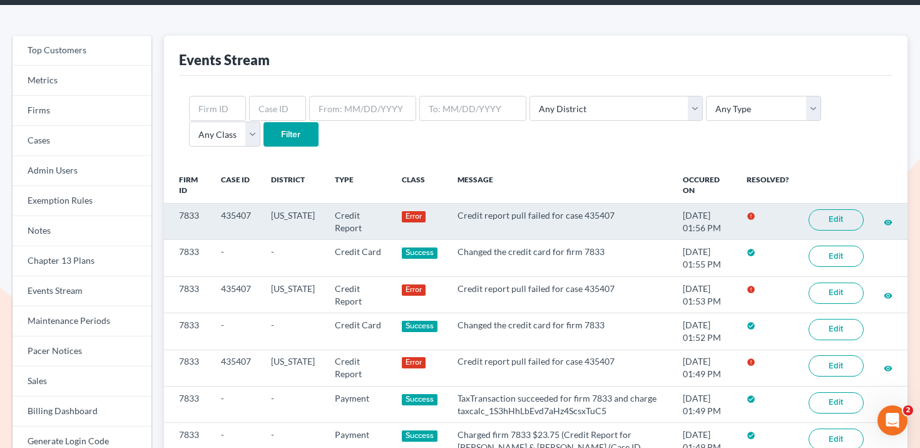
click at [822, 218] on link "Edit" at bounding box center [836, 219] width 55 height 21
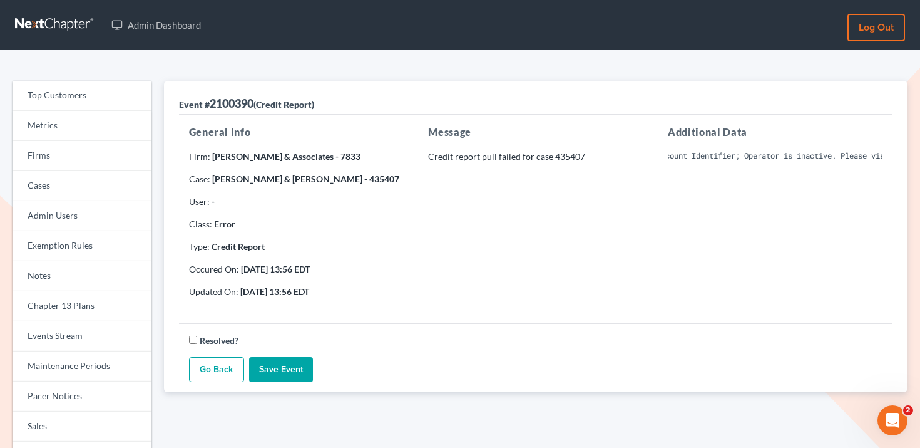
scroll to position [0, 150]
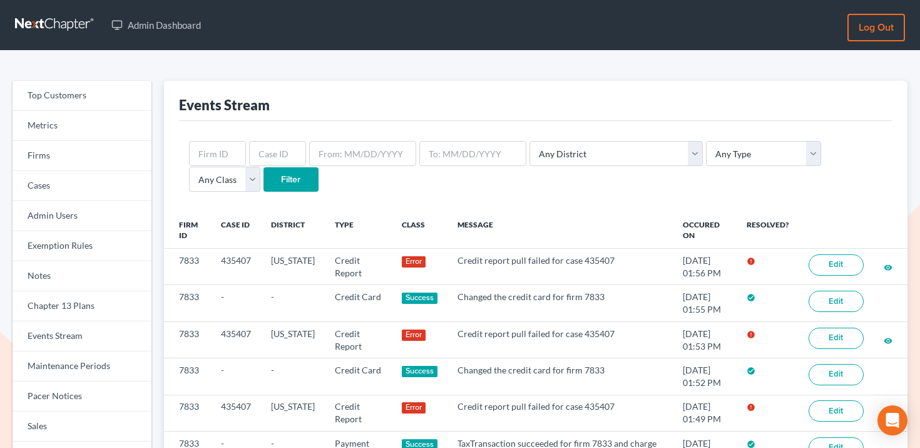
scroll to position [45, 0]
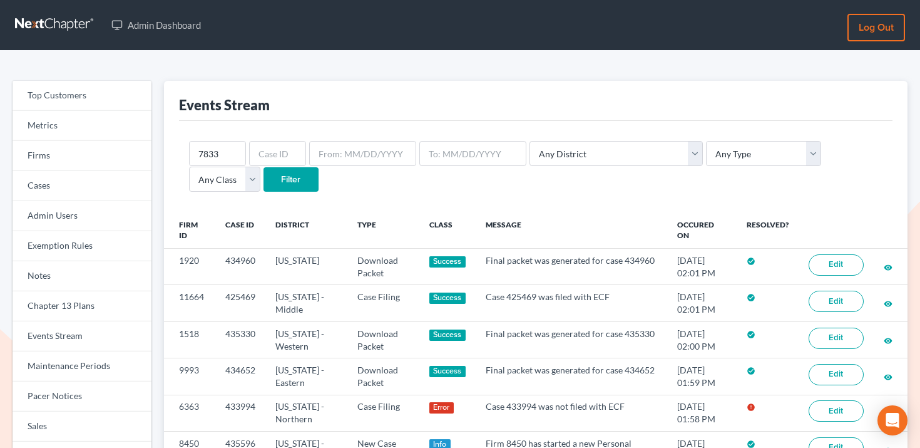
scroll to position [48, 0]
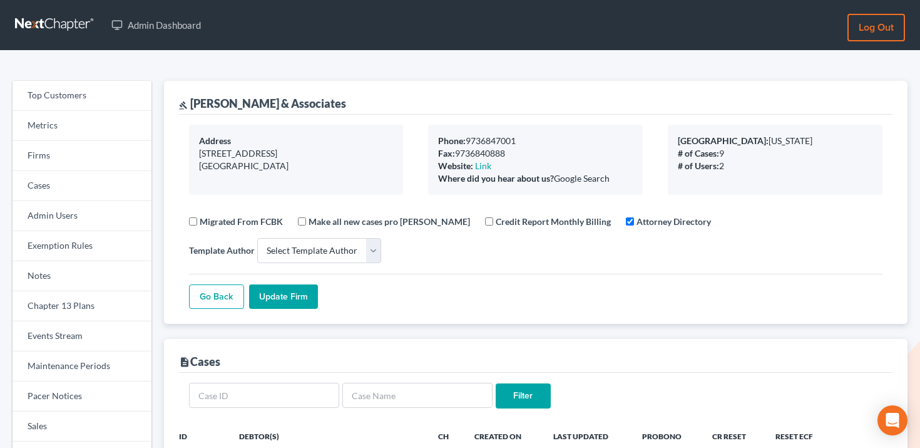
select select
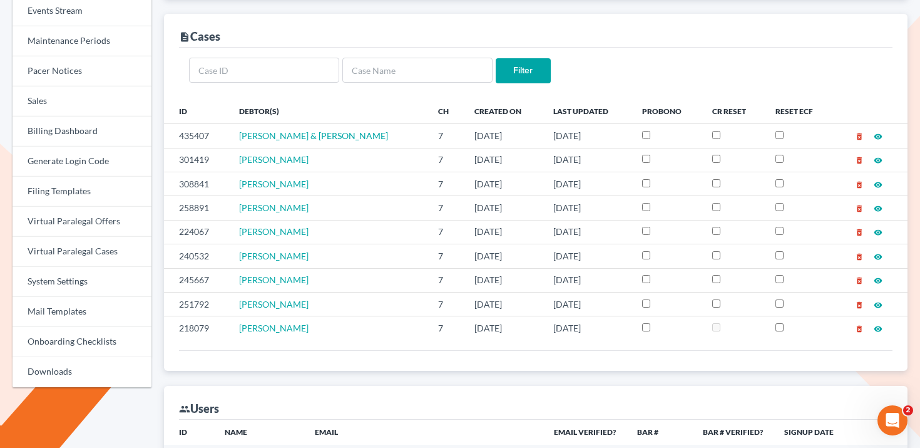
scroll to position [574, 0]
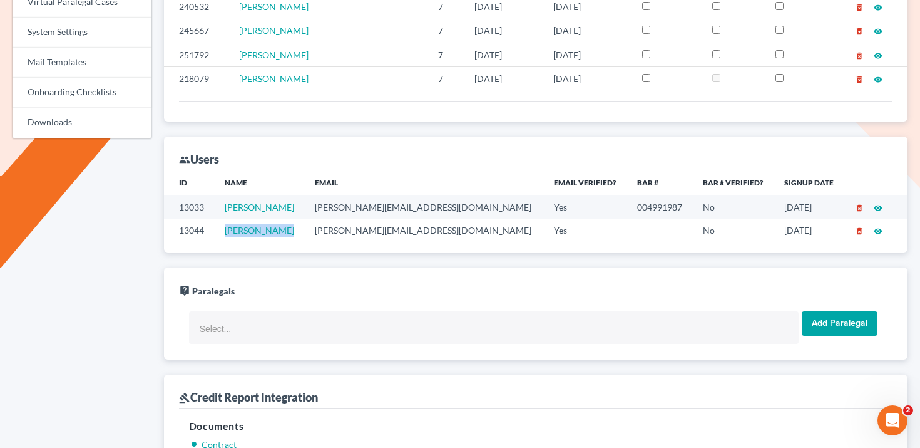
drag, startPoint x: 307, startPoint y: 232, endPoint x: 235, endPoint y: 232, distance: 71.4
click at [235, 232] on td "Yeimy Guzman" at bounding box center [260, 229] width 91 height 23
copy link "Yeimy Guzman"
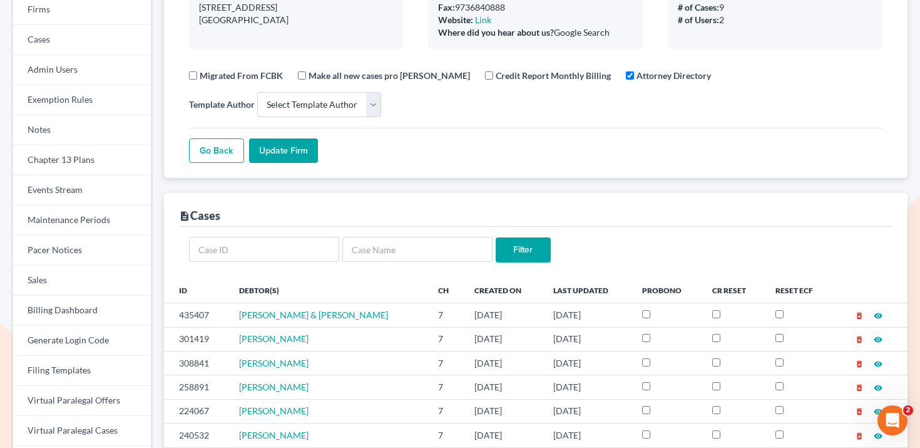
scroll to position [0, 0]
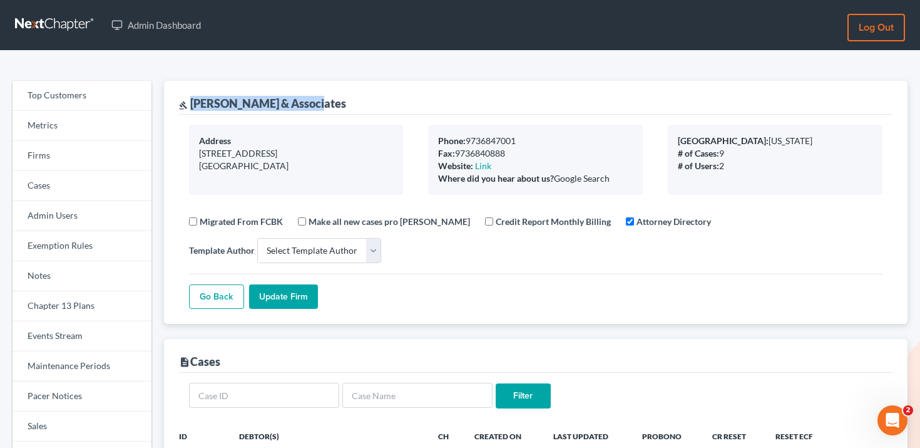
drag, startPoint x: 316, startPoint y: 97, endPoint x: 193, endPoint y: 108, distance: 123.8
click at [193, 108] on div "gavel Beylerian & Associates" at bounding box center [536, 98] width 714 height 34
copy div "Beylerian & Associates"
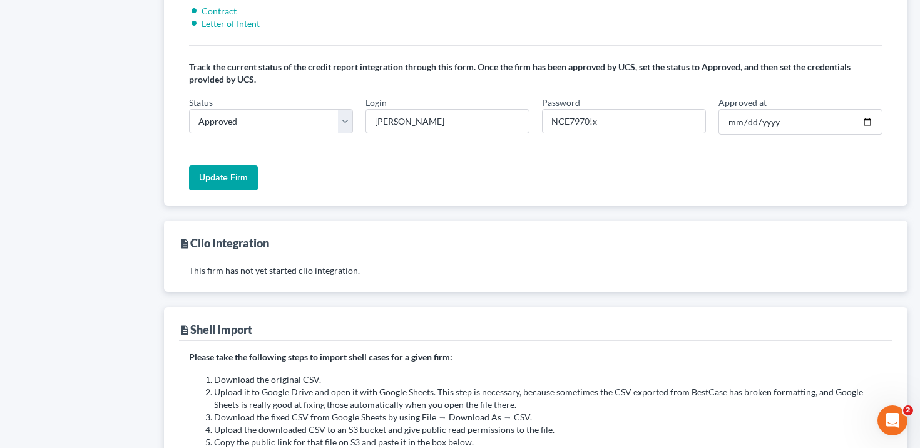
scroll to position [1013, 0]
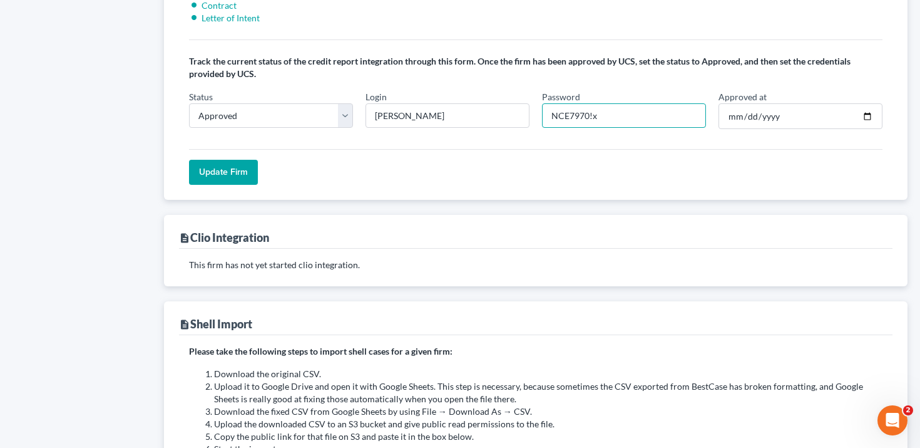
drag, startPoint x: 589, startPoint y: 116, endPoint x: 540, endPoint y: 116, distance: 49.4
click at [540, 116] on div "Password NCE7970!x" at bounding box center [624, 109] width 177 height 39
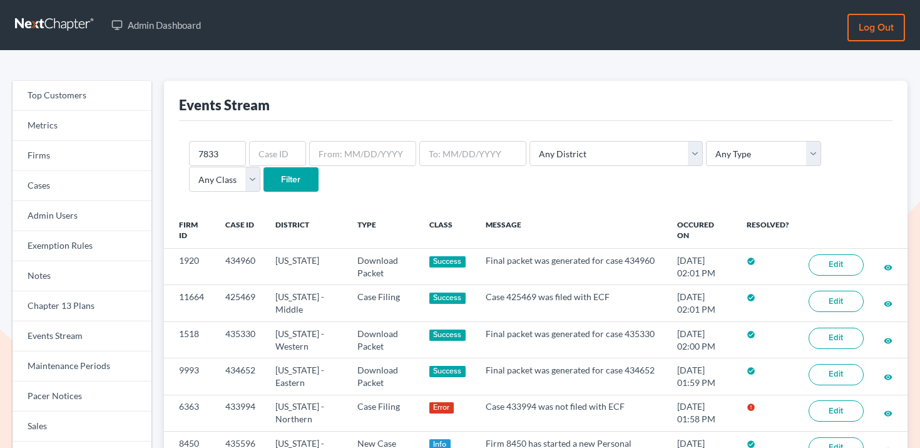
scroll to position [48, 0]
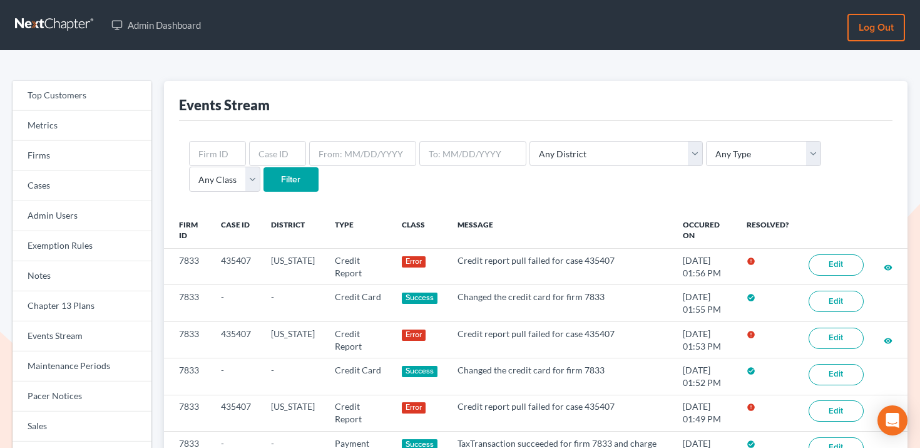
scroll to position [45, 0]
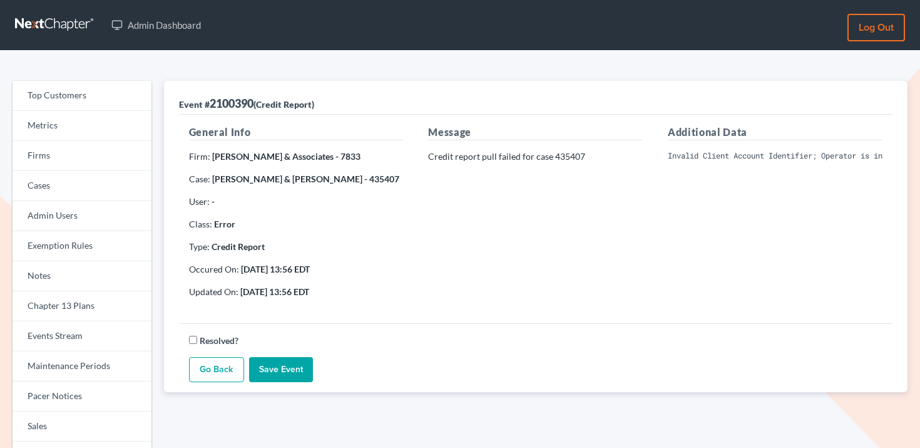
click at [749, 155] on pre "Invalid Client Account Identifier; Operator is inactive. Please visit our websi…" at bounding box center [775, 155] width 215 height 11
copy div "Invalid Client Account Identifier; Operator is inactive. Please visit our websi…"
